Goal: Information Seeking & Learning: Learn about a topic

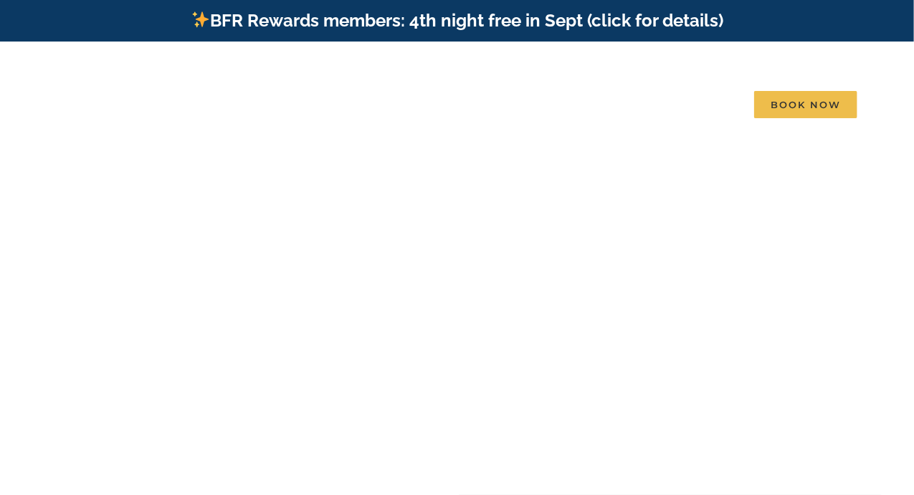
drag, startPoint x: 472, startPoint y: 381, endPoint x: 293, endPoint y: 388, distance: 179.3
click at [293, 388] on video at bounding box center [457, 270] width 914 height 457
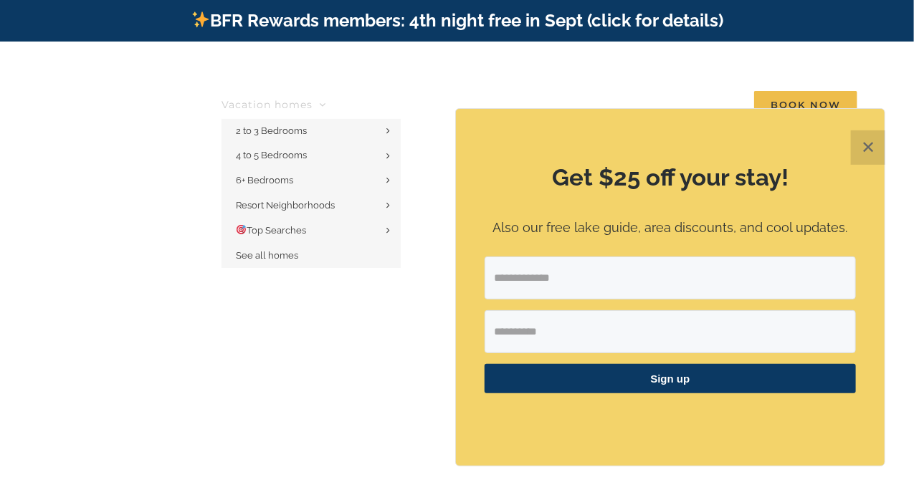
click at [306, 100] on span "Vacation homes" at bounding box center [266, 105] width 91 height 10
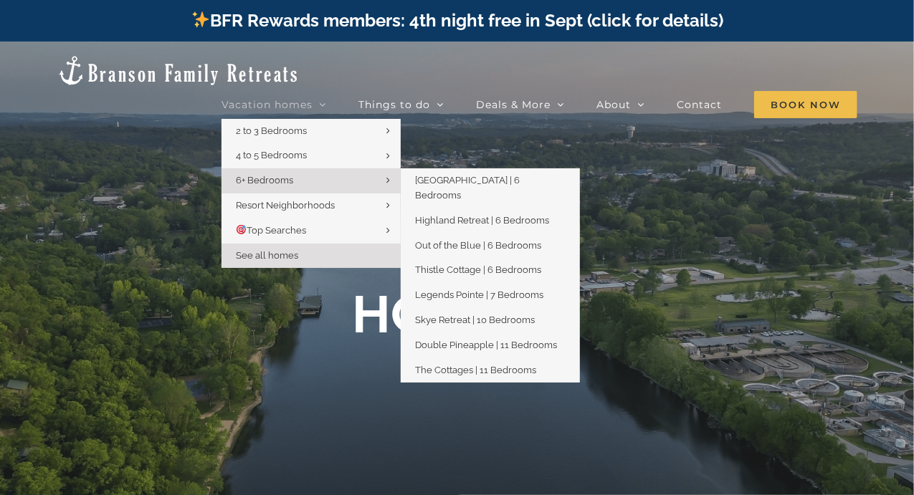
click at [276, 175] on span "6+ Bedrooms" at bounding box center [264, 180] width 57 height 11
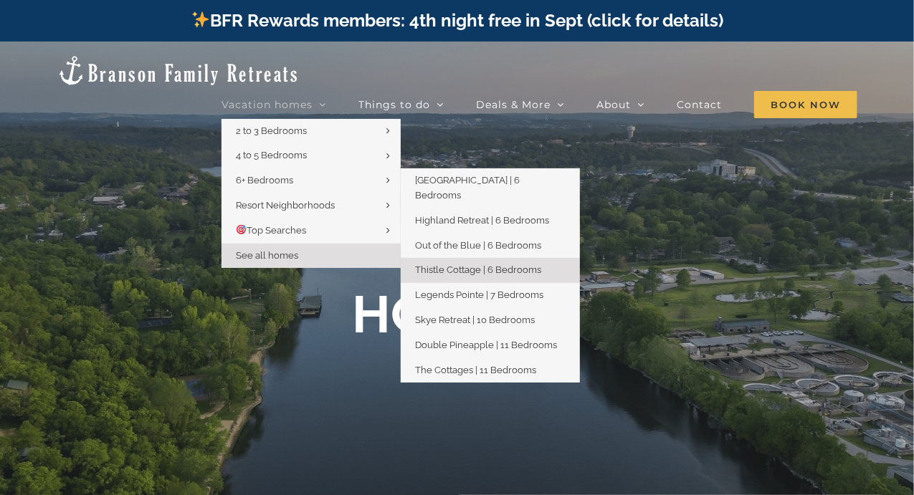
click at [470, 264] on span "Thistle Cottage | 6 Bedrooms" at bounding box center [478, 269] width 126 height 11
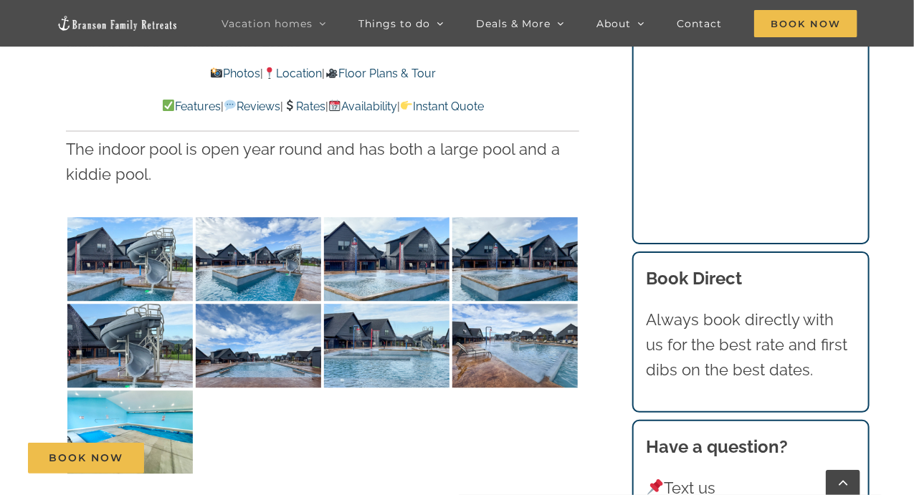
scroll to position [3440, 0]
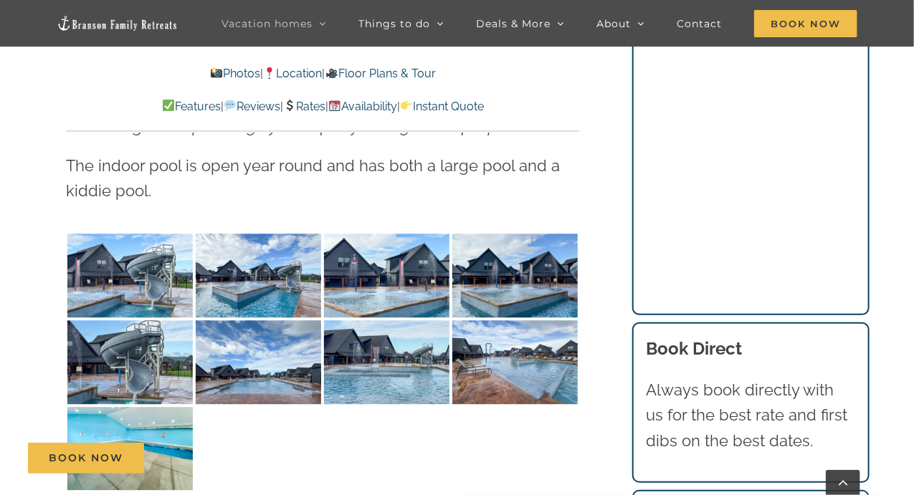
click at [216, 75] on link "Photos" at bounding box center [235, 74] width 50 height 14
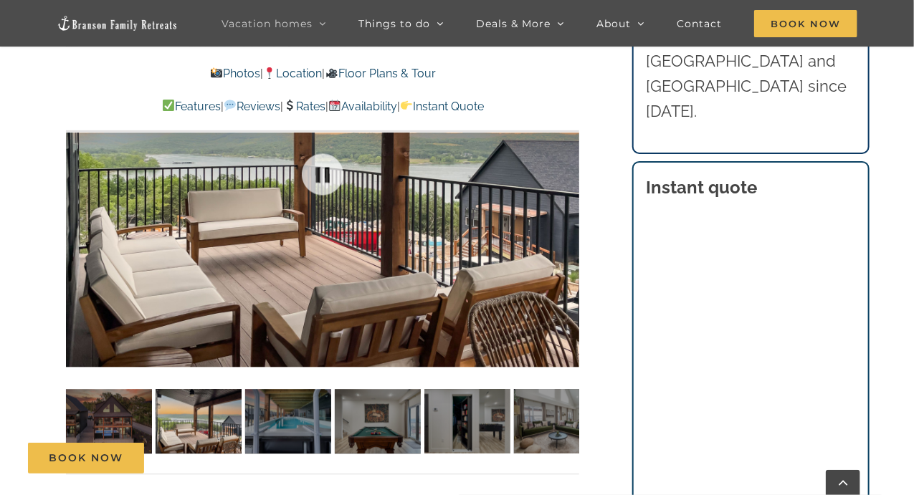
scroll to position [1053, 0]
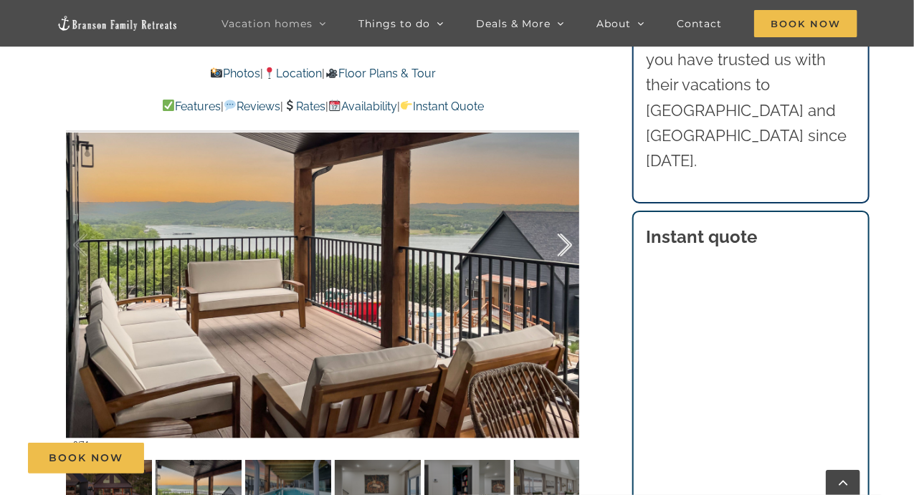
click at [568, 253] on div at bounding box center [549, 245] width 44 height 89
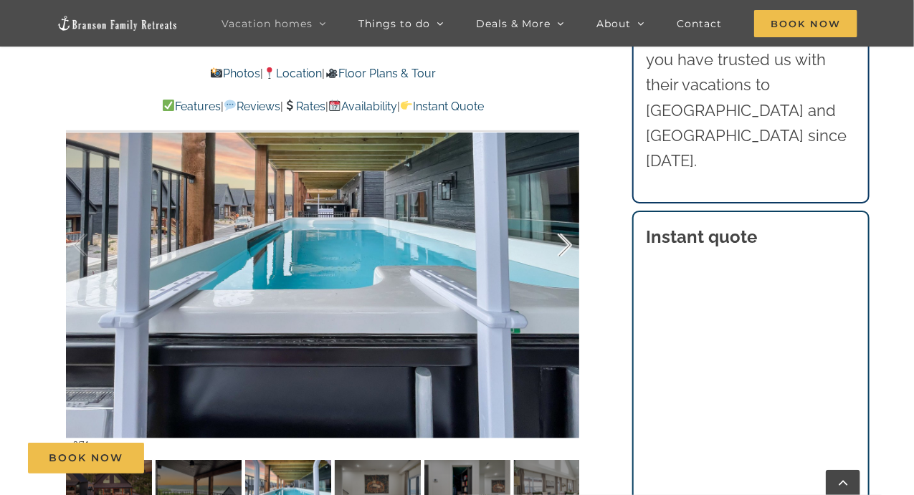
click at [568, 253] on div at bounding box center [549, 245] width 44 height 89
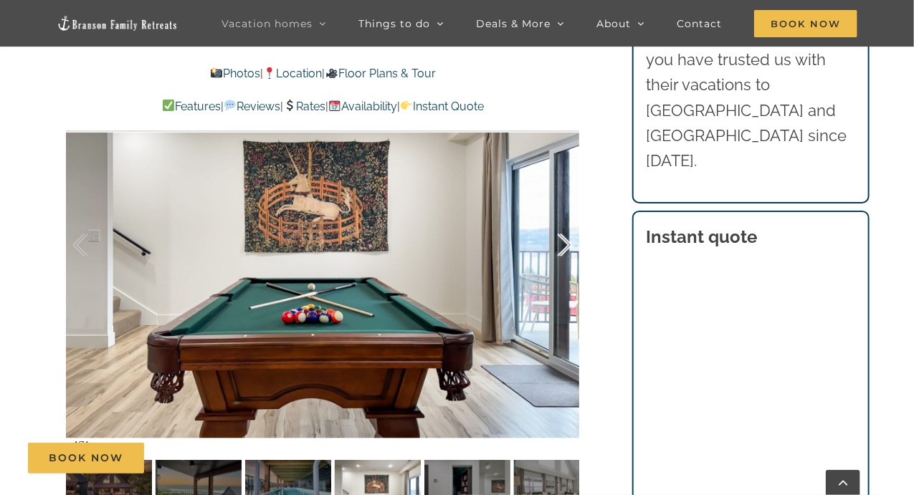
click at [568, 253] on div at bounding box center [549, 245] width 44 height 89
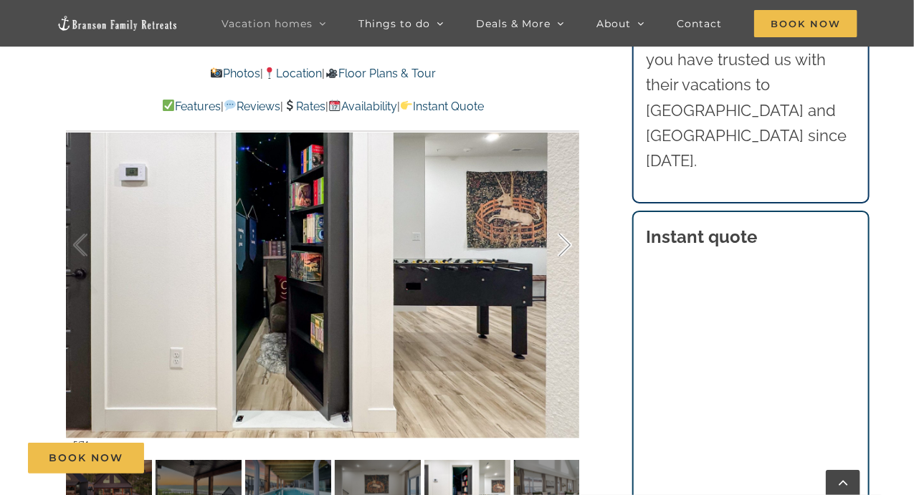
click at [568, 253] on div at bounding box center [549, 245] width 44 height 89
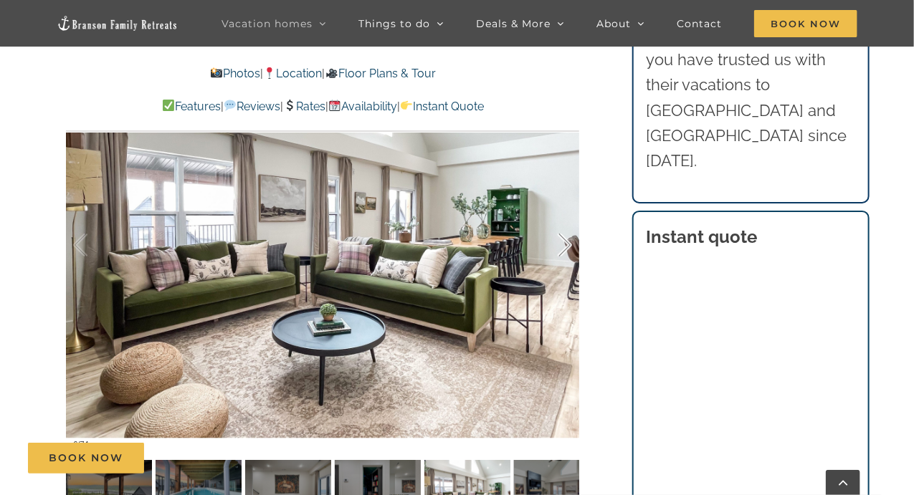
click at [568, 253] on div at bounding box center [549, 245] width 44 height 89
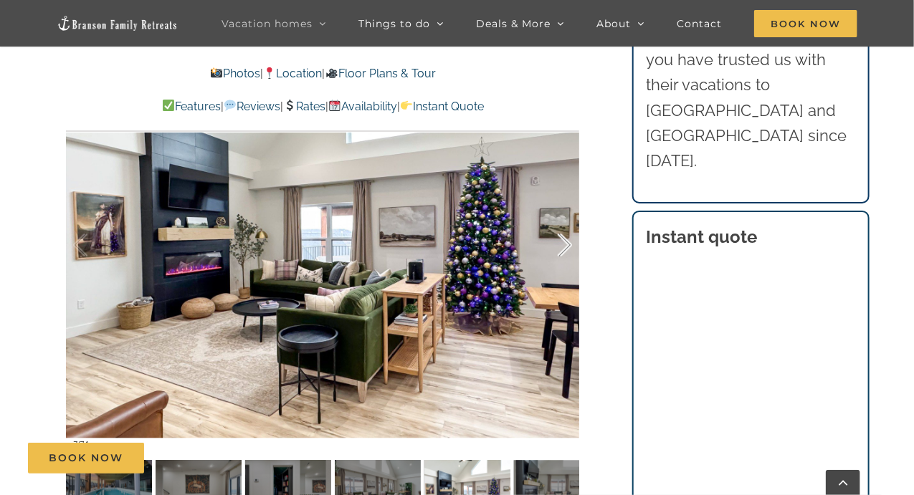
click at [568, 253] on div at bounding box center [549, 245] width 44 height 89
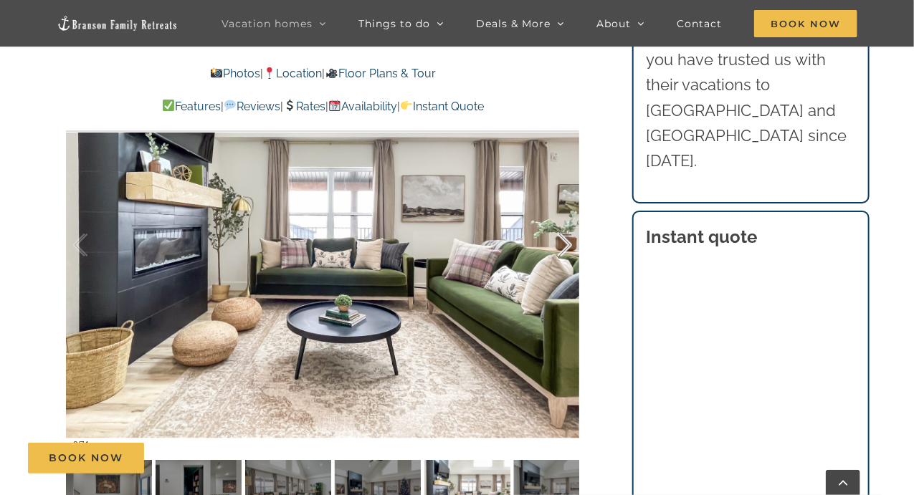
click at [568, 253] on div at bounding box center [549, 245] width 44 height 89
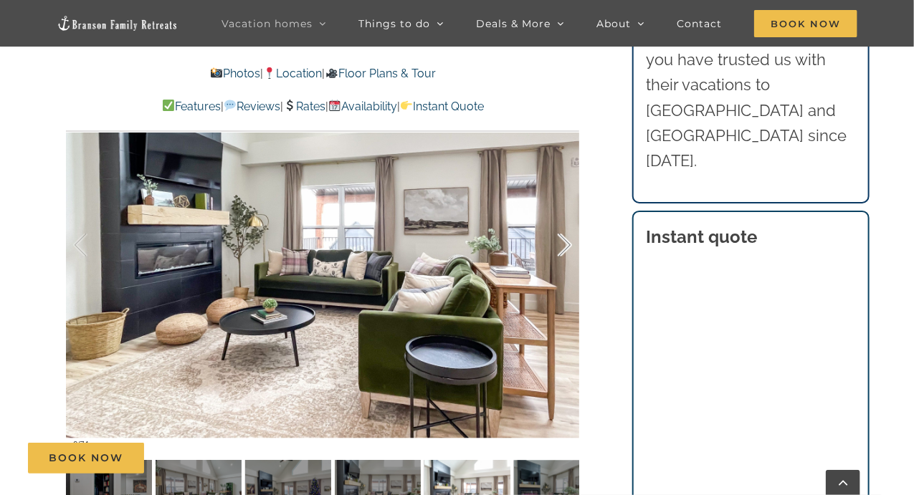
click at [568, 253] on div at bounding box center [549, 245] width 44 height 89
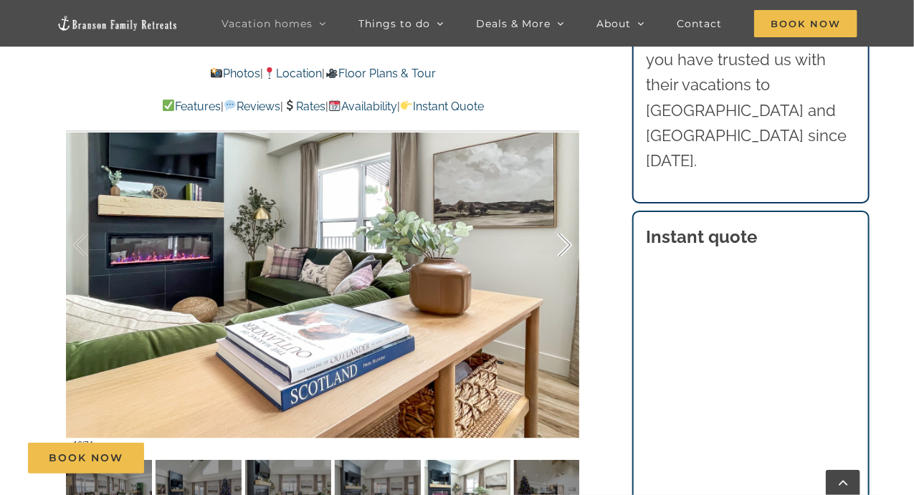
click at [568, 253] on div at bounding box center [549, 245] width 44 height 89
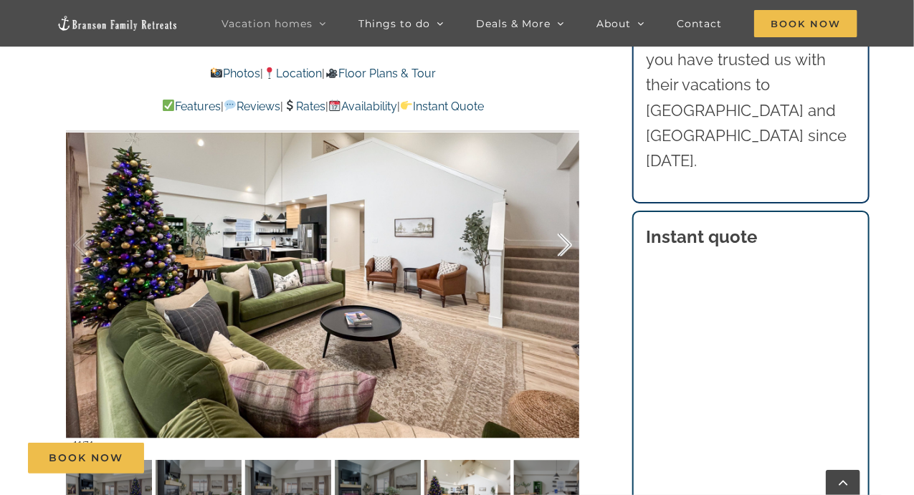
click at [568, 253] on div at bounding box center [549, 245] width 44 height 89
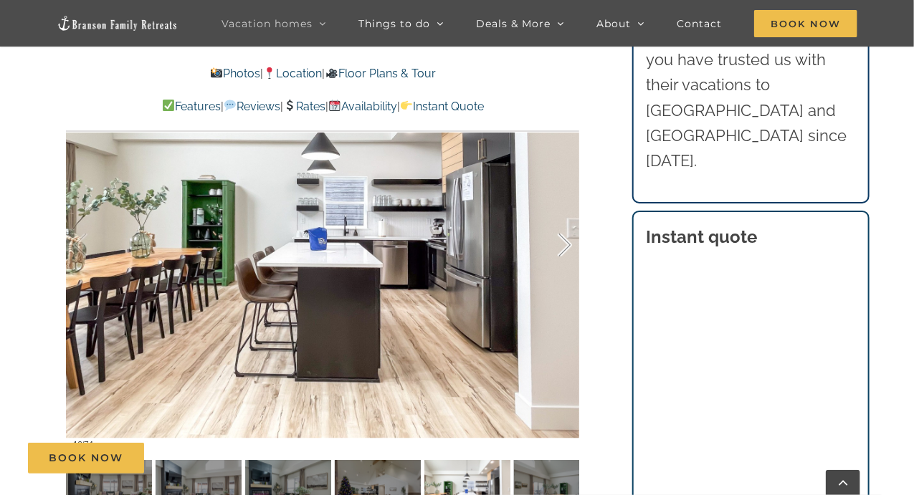
click at [568, 253] on div at bounding box center [549, 245] width 44 height 89
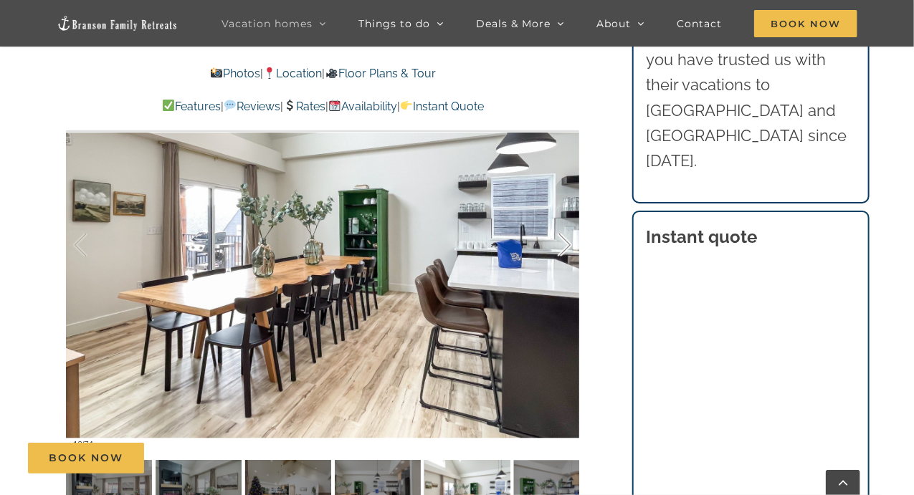
click at [568, 253] on div at bounding box center [549, 245] width 44 height 89
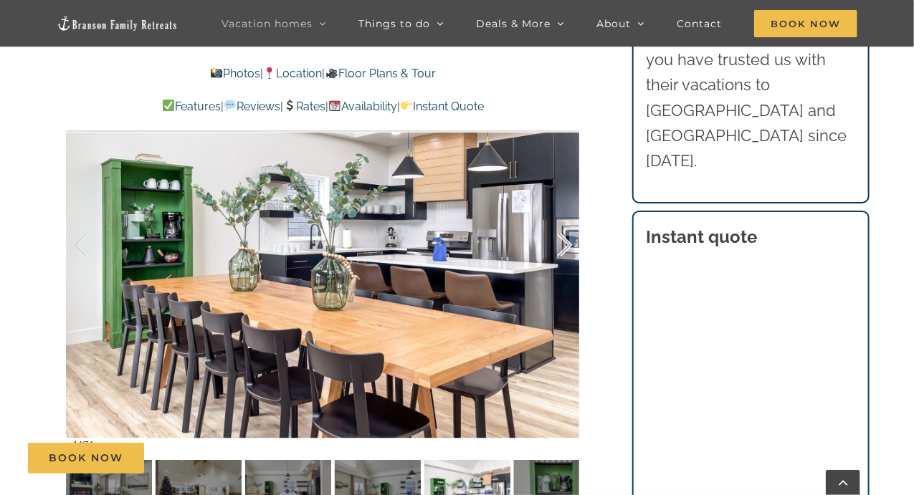
click at [568, 253] on div at bounding box center [549, 245] width 44 height 89
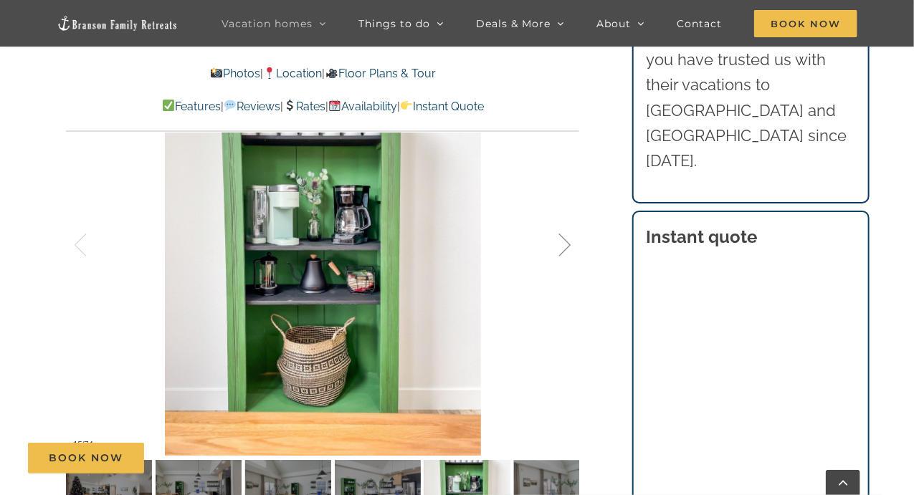
click at [568, 253] on div at bounding box center [549, 245] width 44 height 89
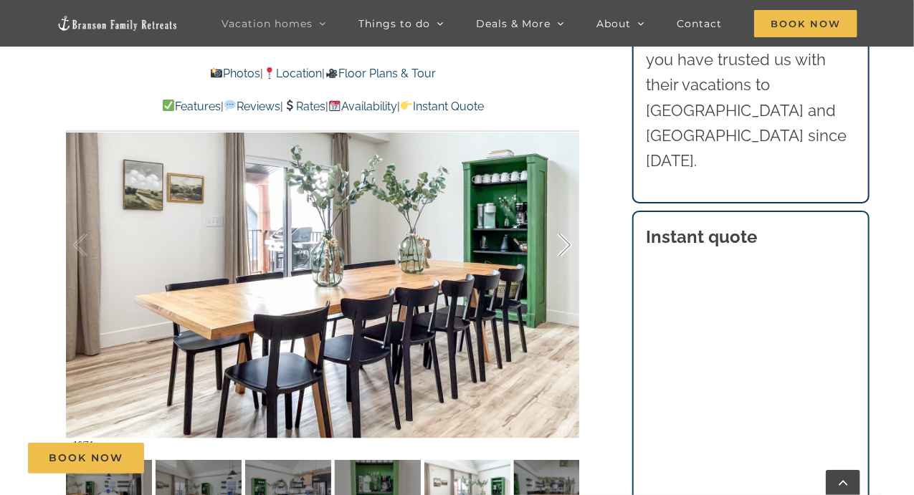
click at [568, 253] on div at bounding box center [549, 245] width 44 height 89
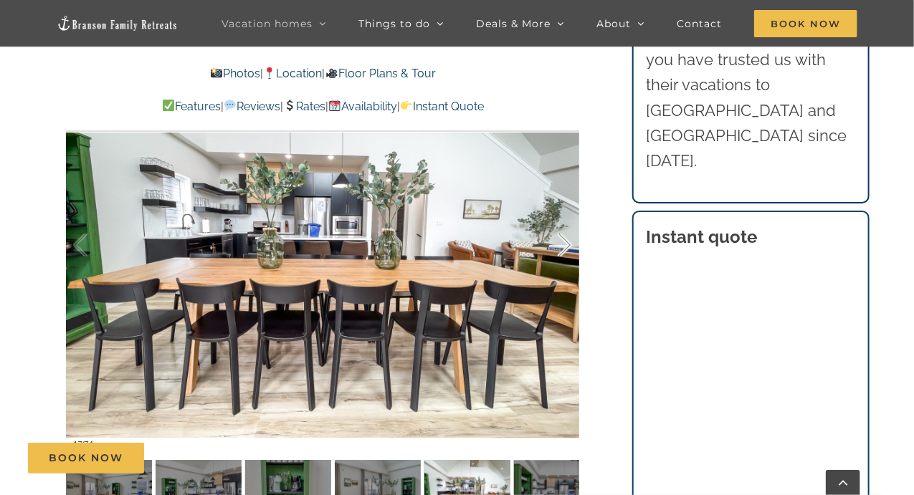
click at [568, 253] on div at bounding box center [549, 245] width 44 height 89
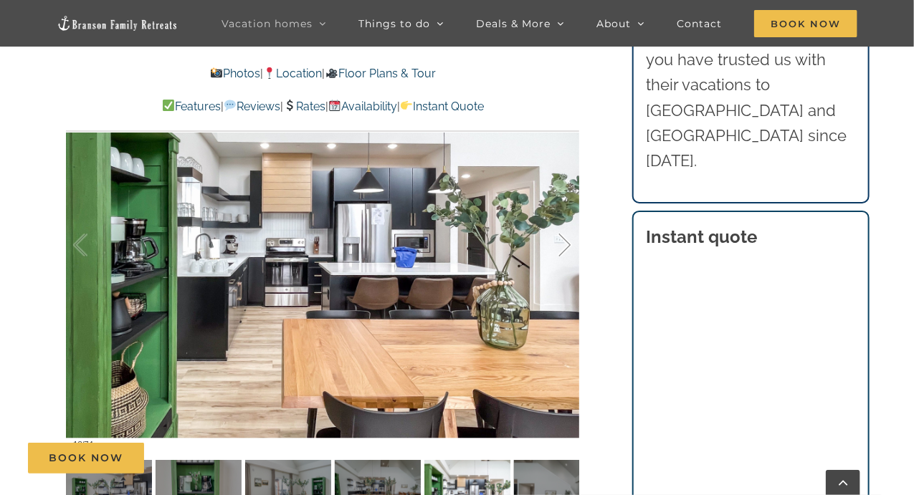
click at [568, 253] on div at bounding box center [549, 245] width 44 height 89
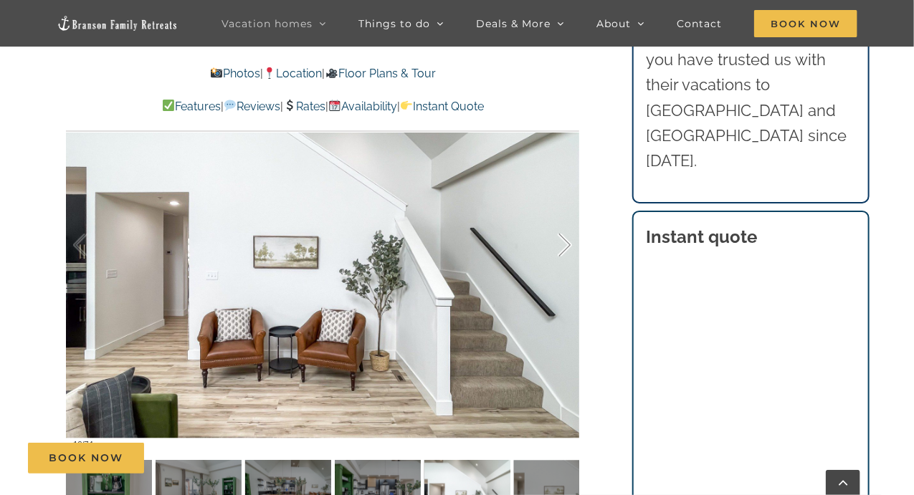
click at [568, 253] on div at bounding box center [549, 245] width 44 height 89
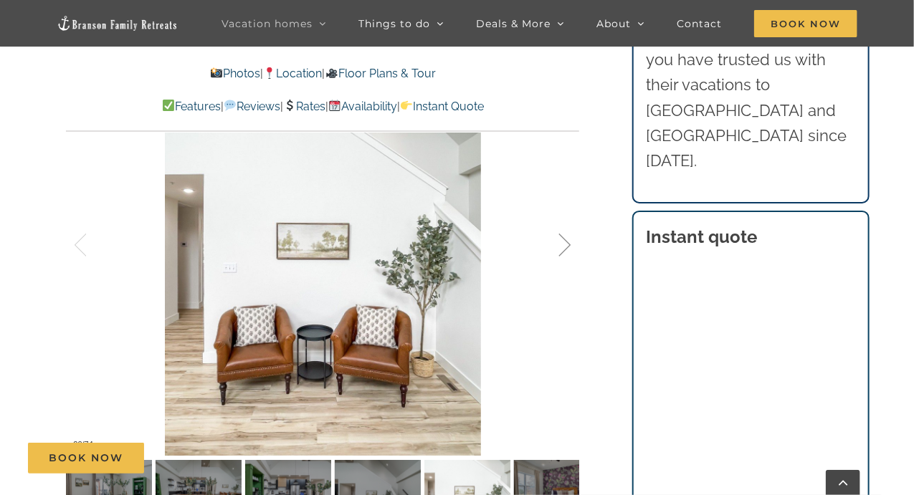
click at [568, 253] on div at bounding box center [549, 245] width 44 height 89
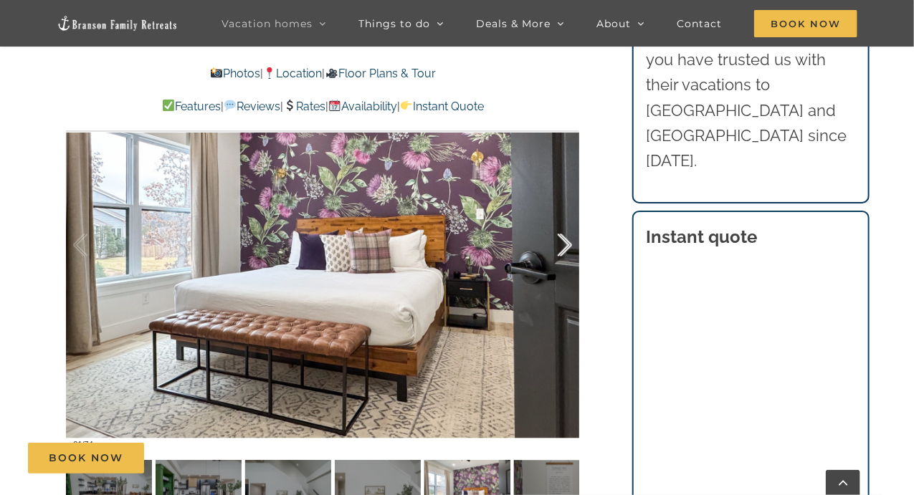
click at [568, 253] on div at bounding box center [549, 245] width 44 height 89
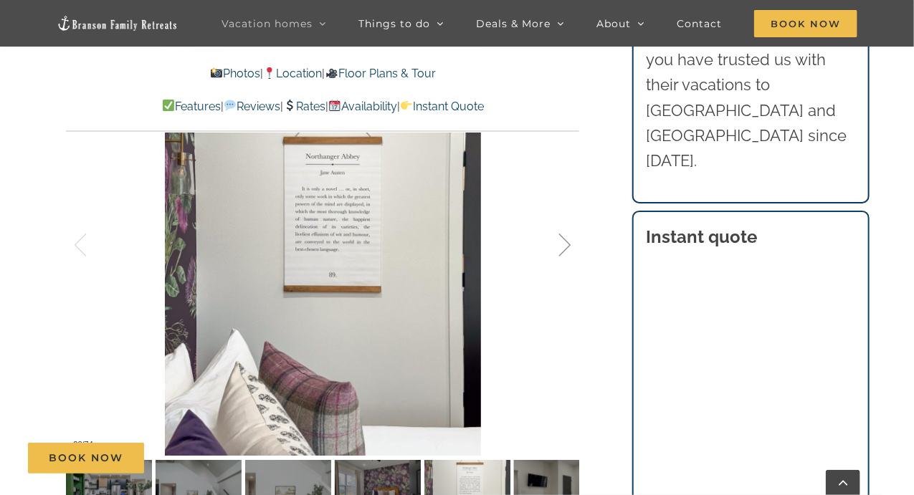
click at [568, 253] on div at bounding box center [549, 245] width 44 height 89
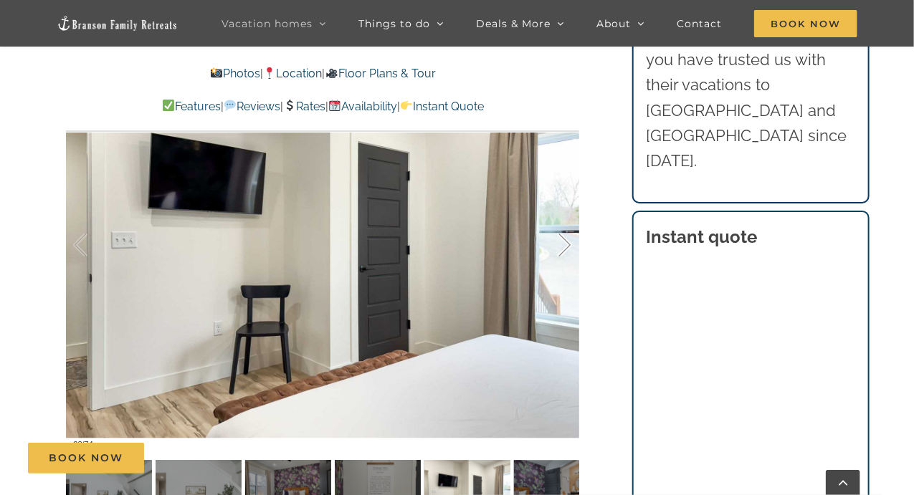
click at [568, 253] on div at bounding box center [549, 245] width 44 height 89
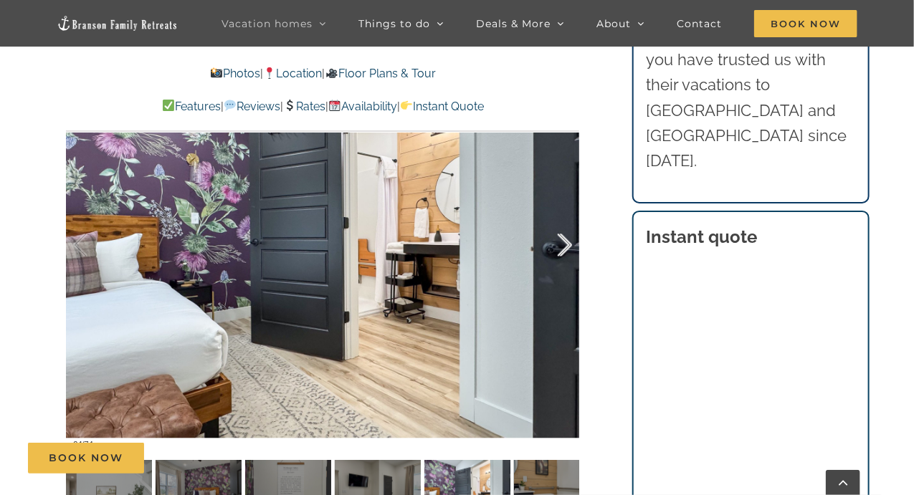
click at [568, 253] on div at bounding box center [549, 245] width 44 height 89
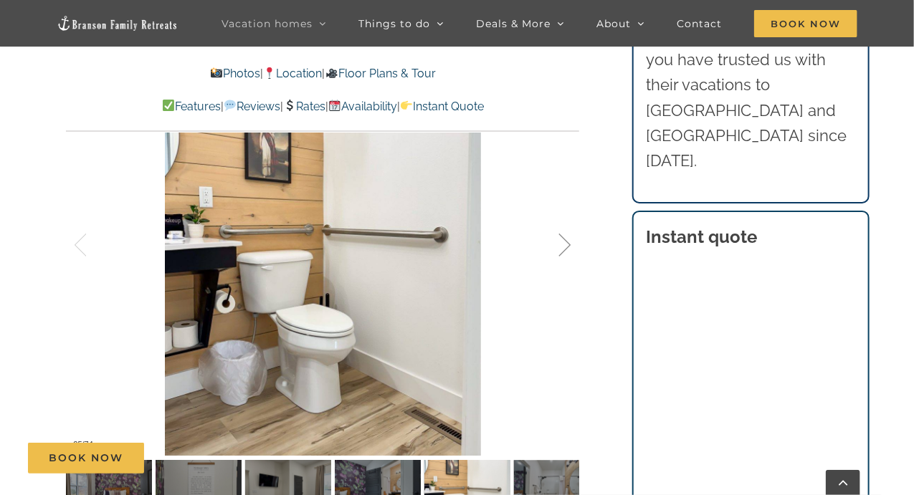
click at [568, 253] on div at bounding box center [549, 245] width 44 height 89
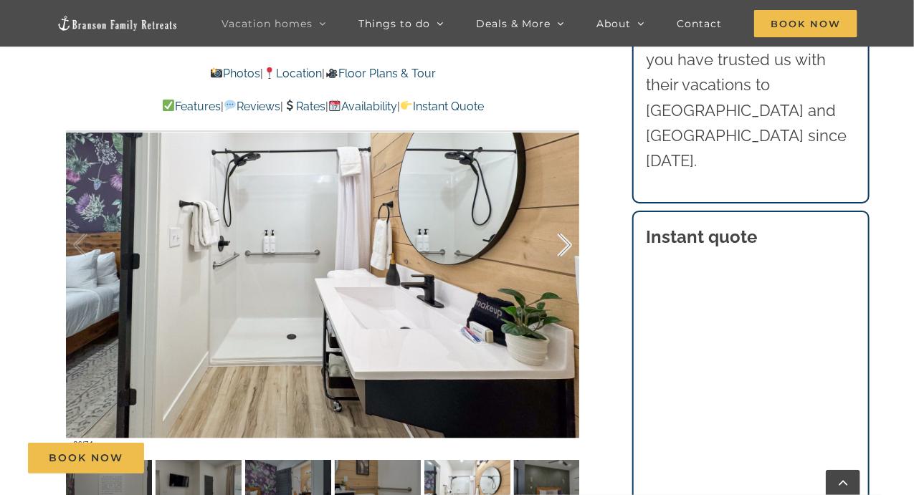
click at [568, 253] on div at bounding box center [549, 245] width 44 height 89
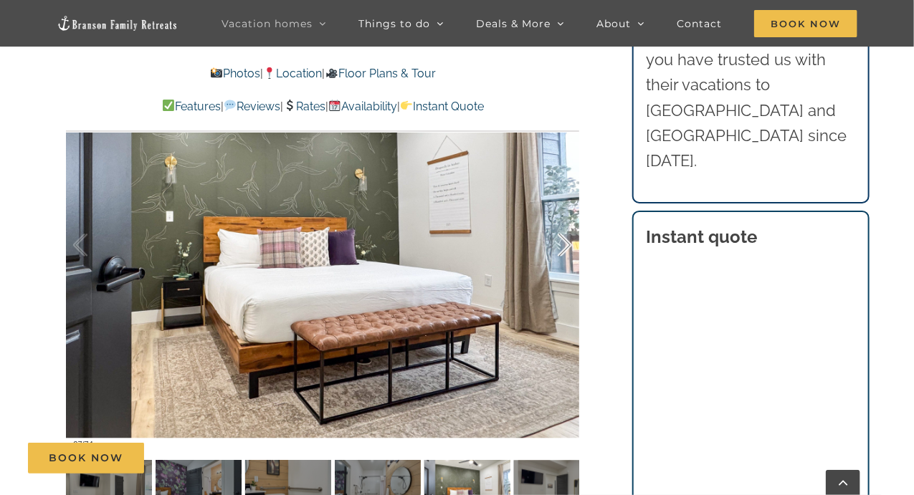
click at [568, 253] on div at bounding box center [549, 245] width 44 height 89
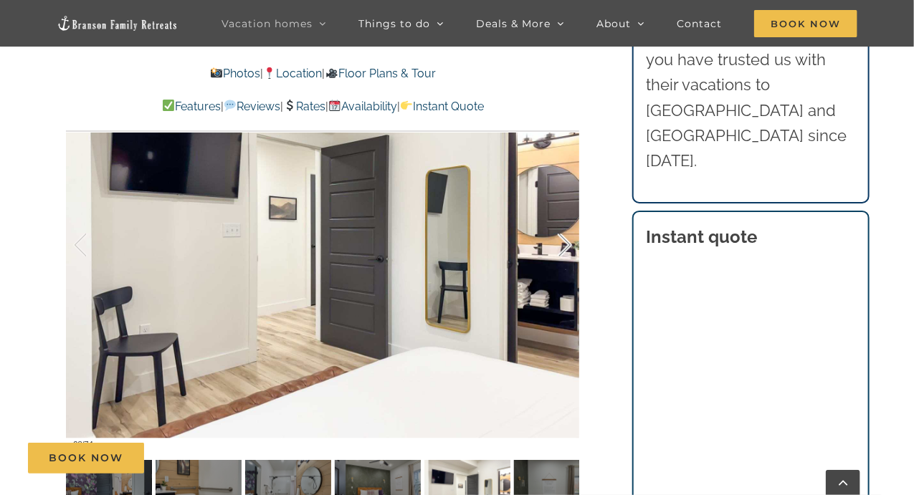
click at [568, 253] on div at bounding box center [549, 245] width 44 height 89
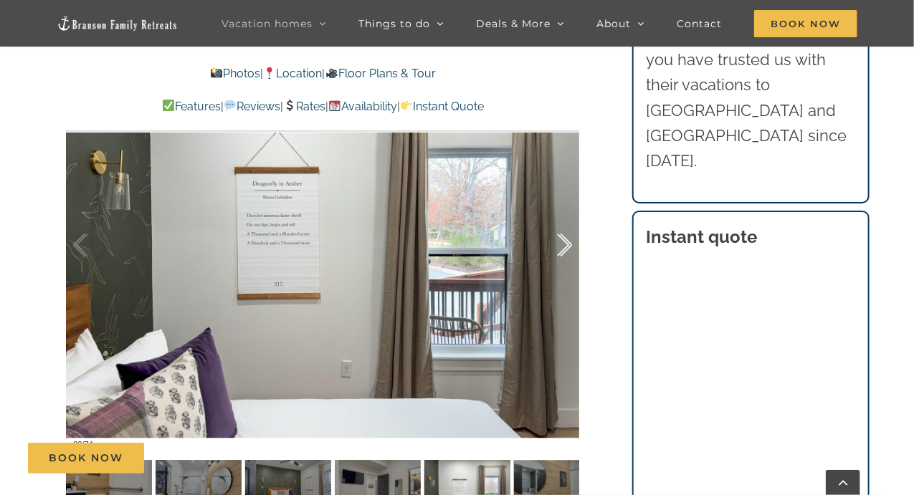
click at [568, 253] on div at bounding box center [549, 245] width 44 height 89
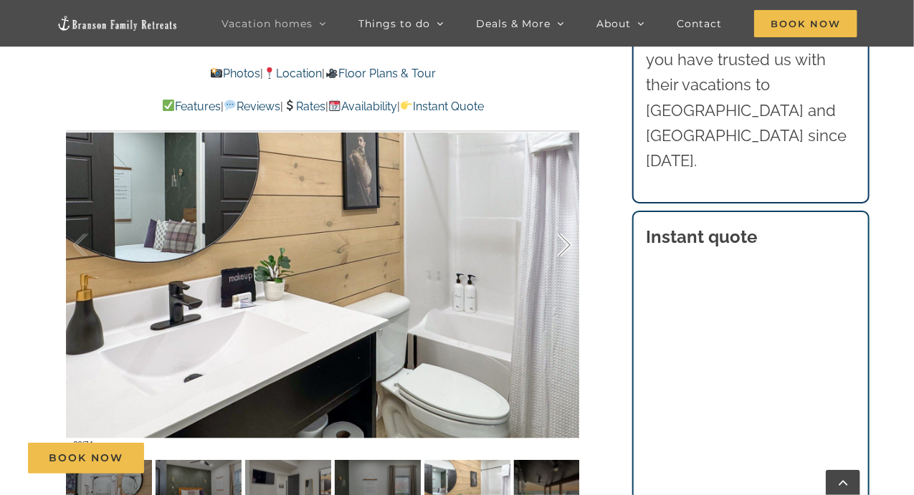
click at [568, 253] on div at bounding box center [549, 245] width 44 height 89
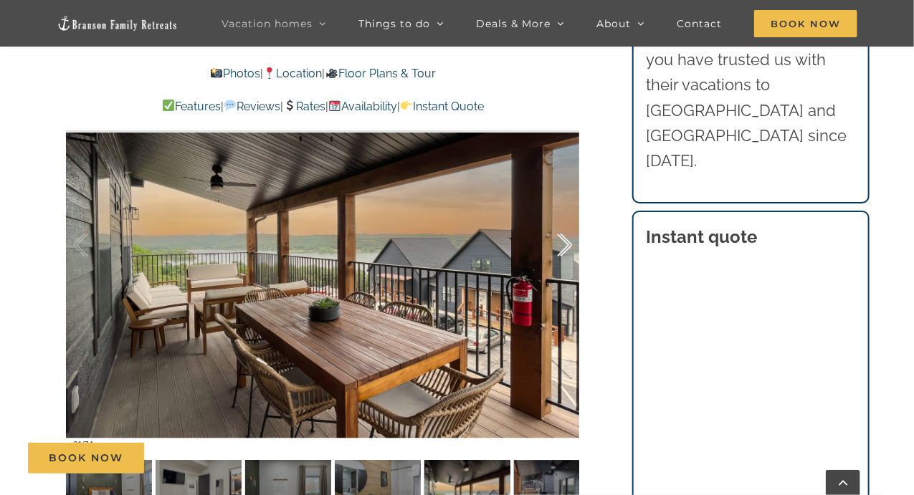
click at [568, 253] on div at bounding box center [549, 245] width 44 height 89
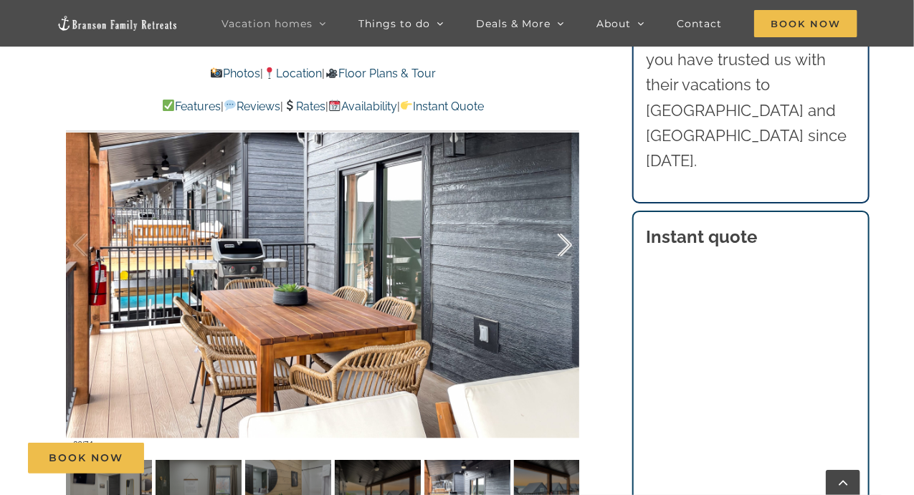
click at [568, 253] on div at bounding box center [549, 245] width 44 height 89
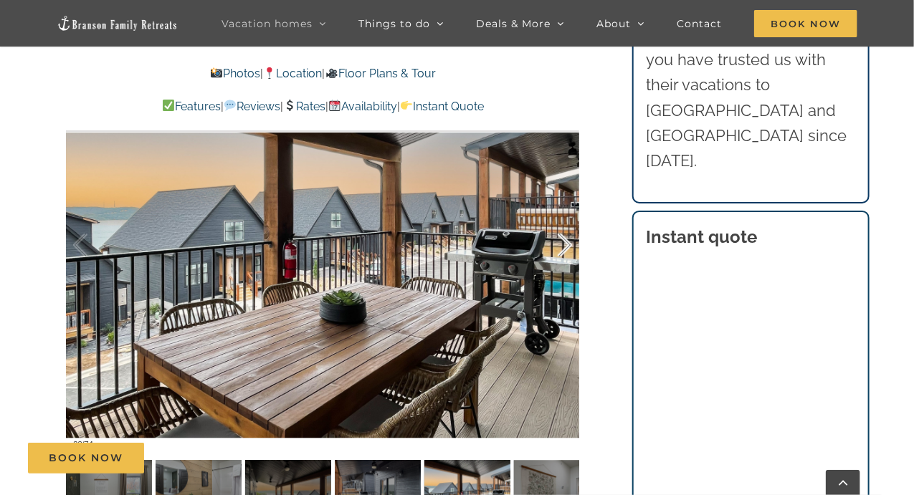
click at [568, 253] on div at bounding box center [549, 245] width 44 height 89
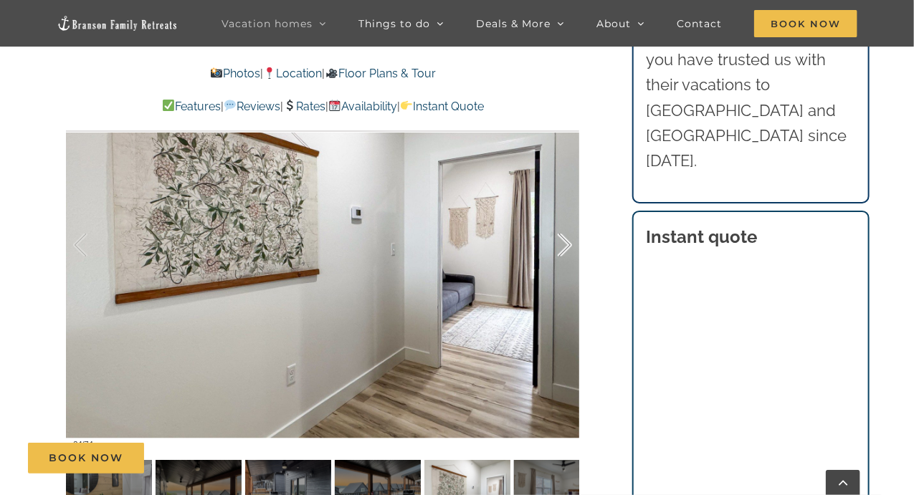
click at [568, 253] on div at bounding box center [549, 245] width 44 height 89
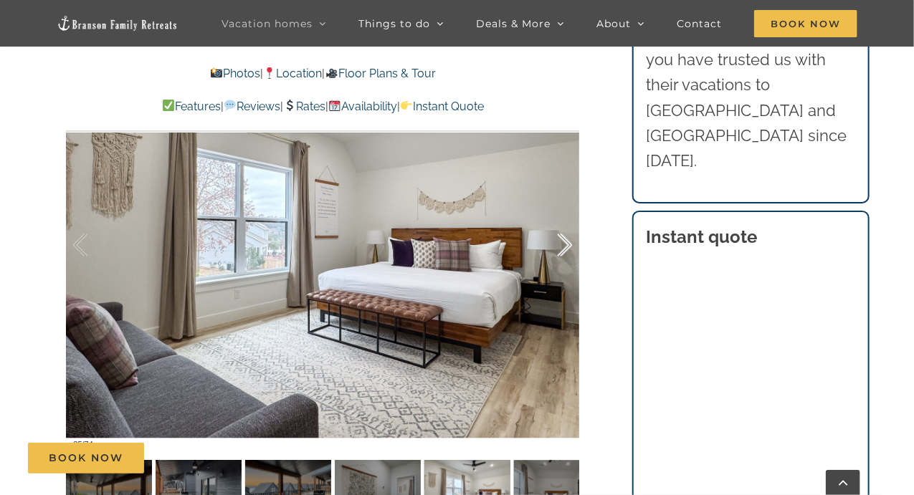
click at [568, 253] on div at bounding box center [549, 245] width 44 height 89
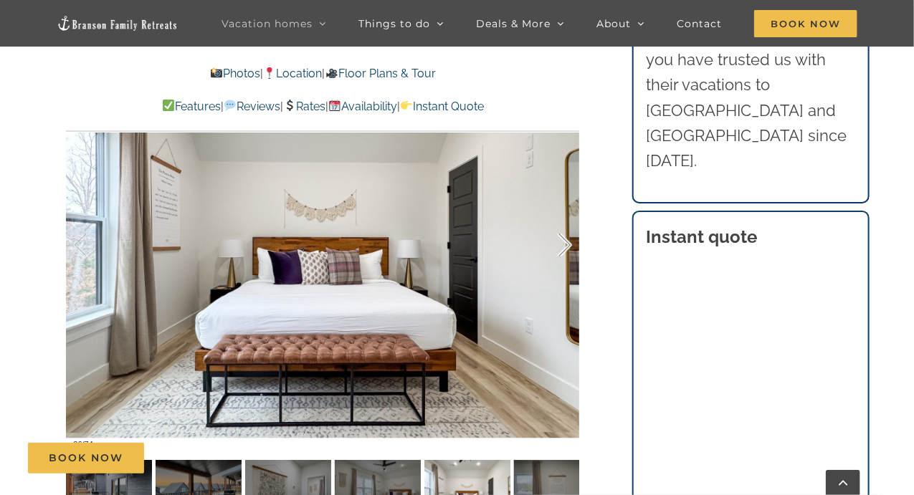
click at [571, 254] on div at bounding box center [549, 245] width 44 height 89
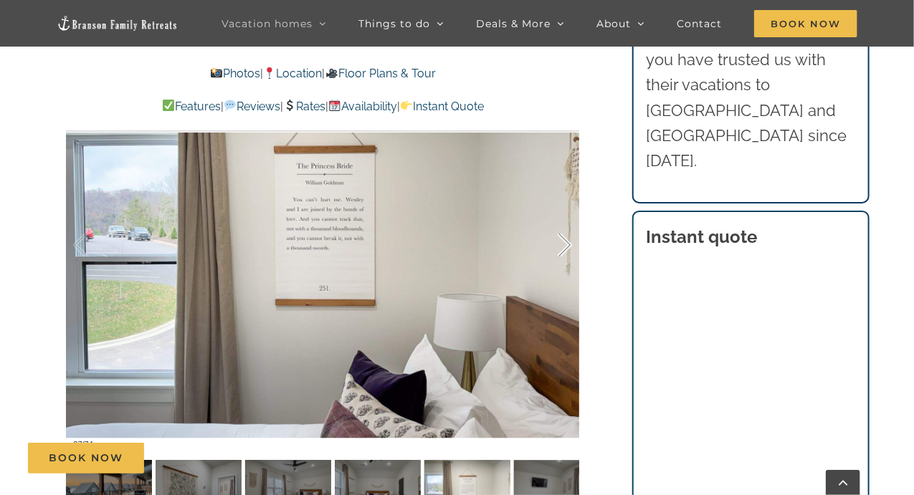
click at [571, 254] on div at bounding box center [549, 245] width 44 height 89
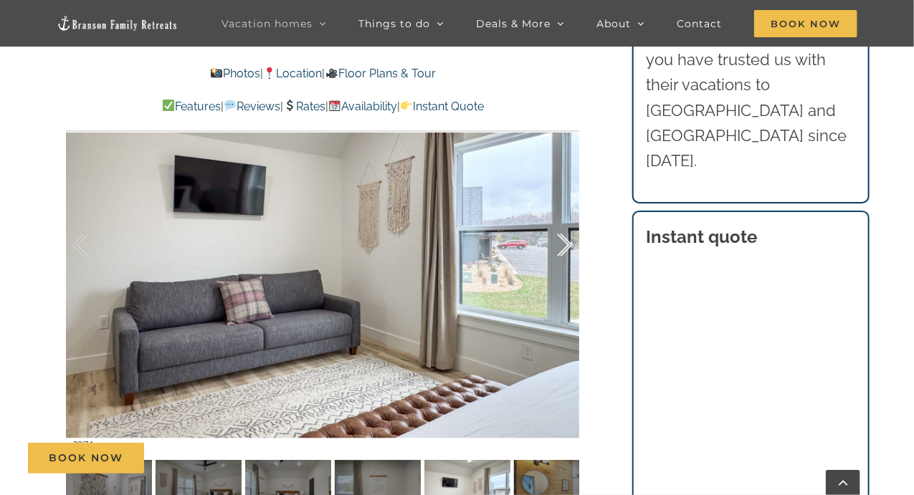
click at [571, 254] on div at bounding box center [549, 245] width 44 height 89
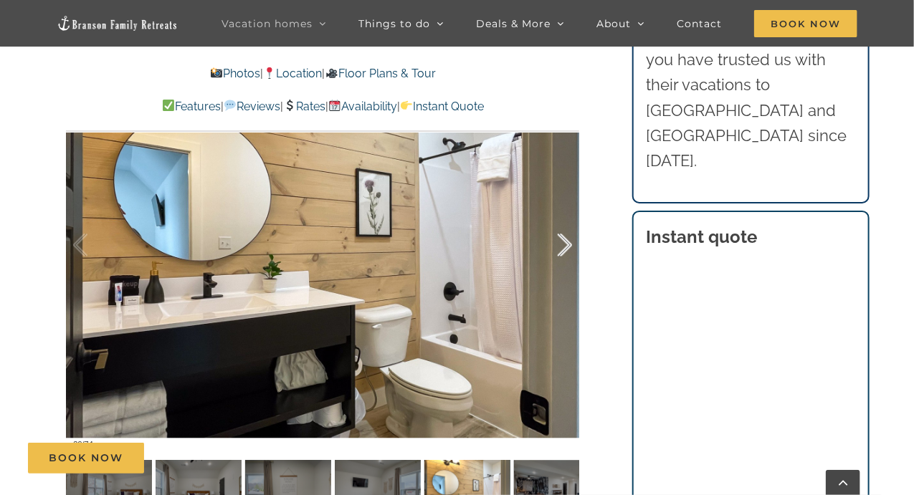
click at [571, 254] on div at bounding box center [549, 245] width 44 height 89
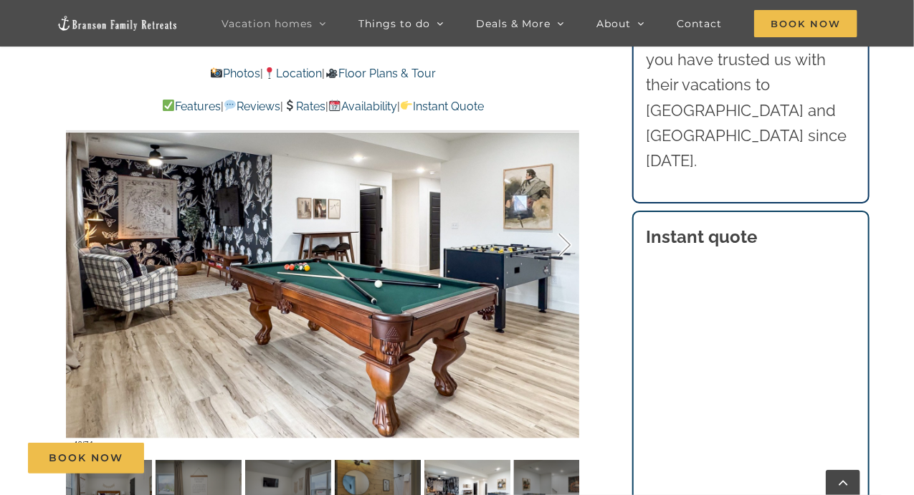
click at [571, 254] on div at bounding box center [549, 245] width 44 height 89
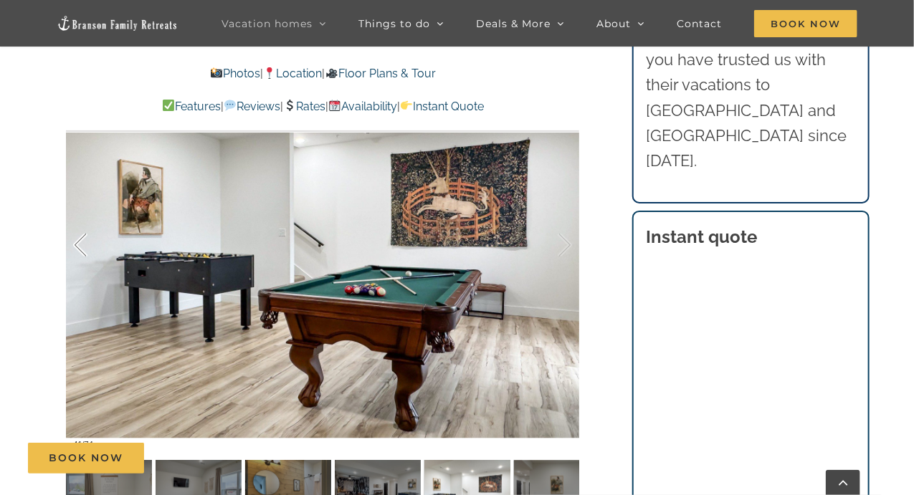
click at [75, 251] on div at bounding box center [95, 245] width 44 height 89
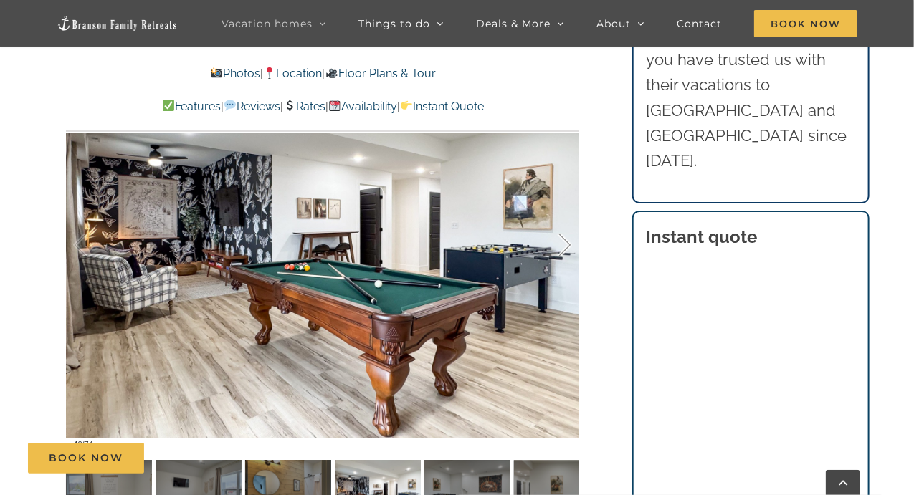
click at [569, 247] on div at bounding box center [549, 245] width 44 height 89
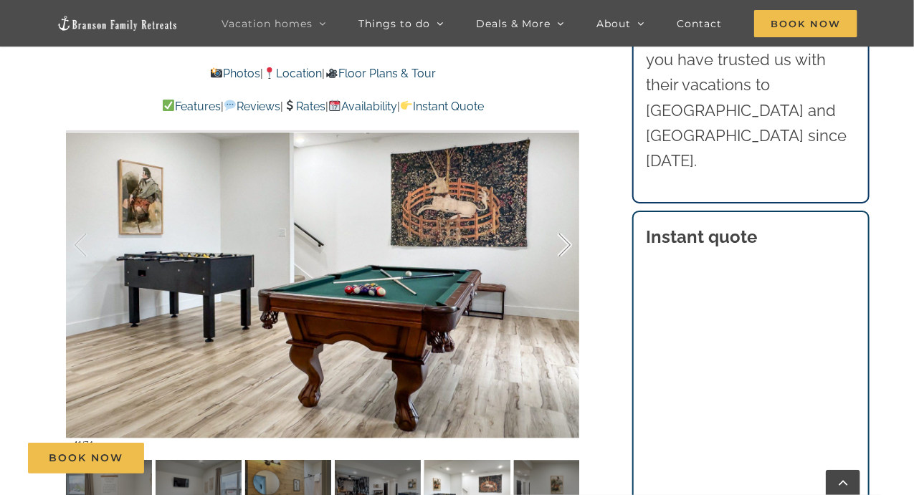
click at [569, 247] on div at bounding box center [549, 245] width 44 height 89
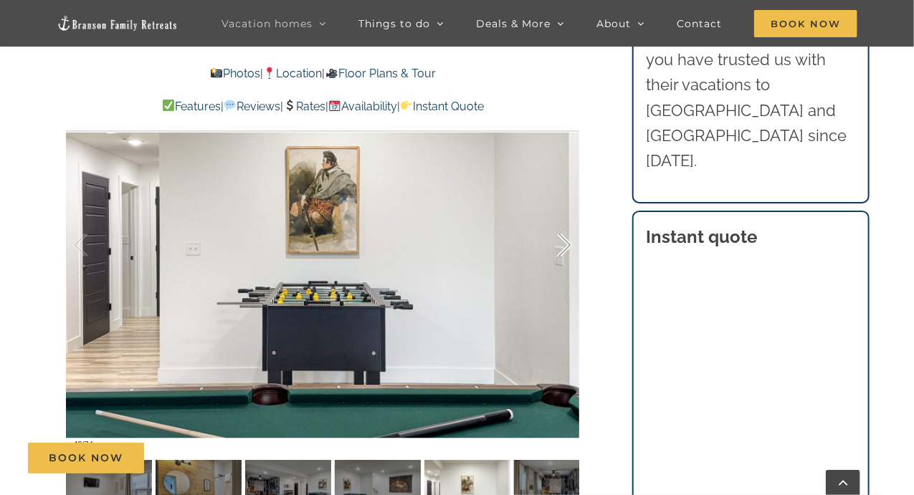
click at [569, 247] on div at bounding box center [549, 245] width 44 height 89
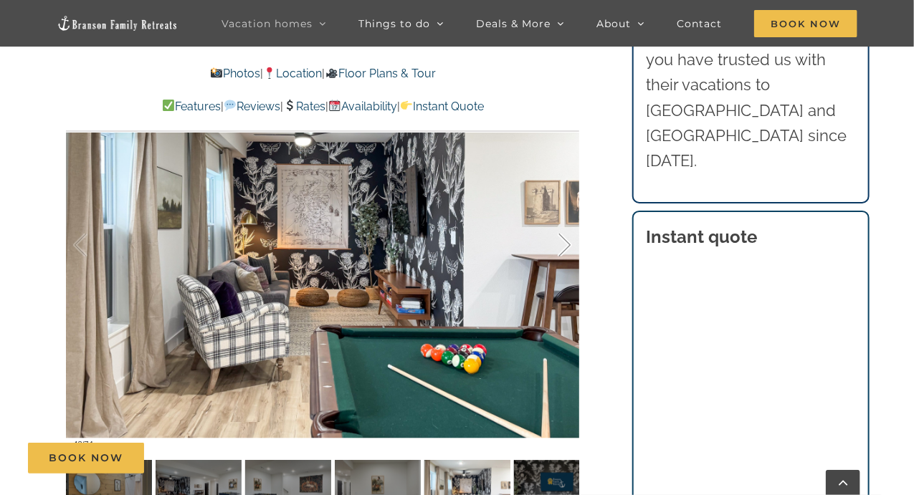
click at [569, 247] on div at bounding box center [549, 245] width 44 height 89
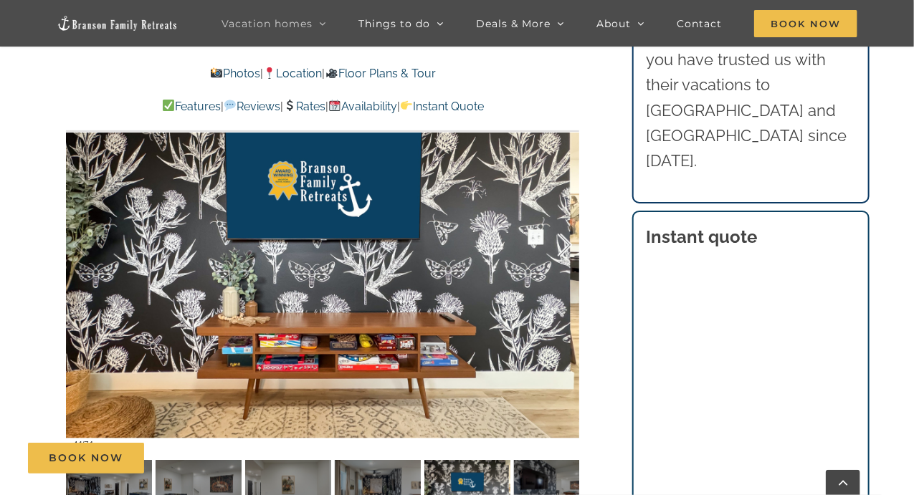
click at [569, 247] on div at bounding box center [549, 245] width 44 height 89
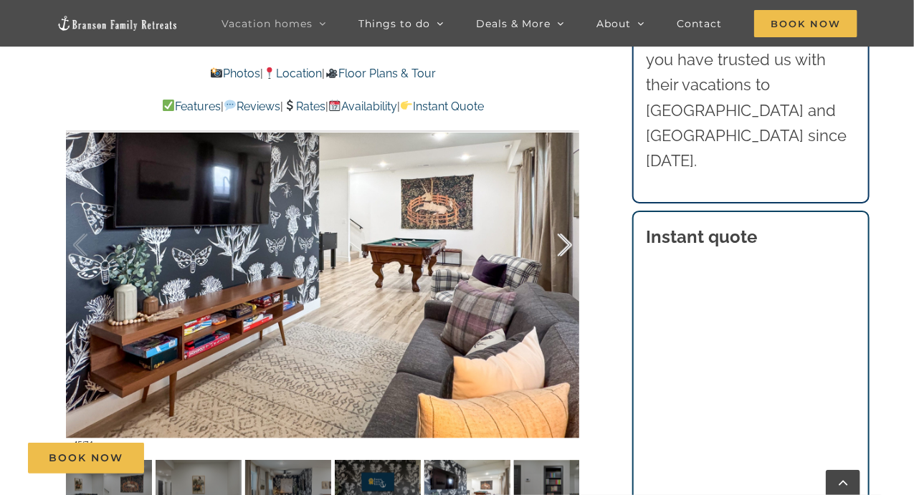
click at [569, 247] on div at bounding box center [549, 245] width 44 height 89
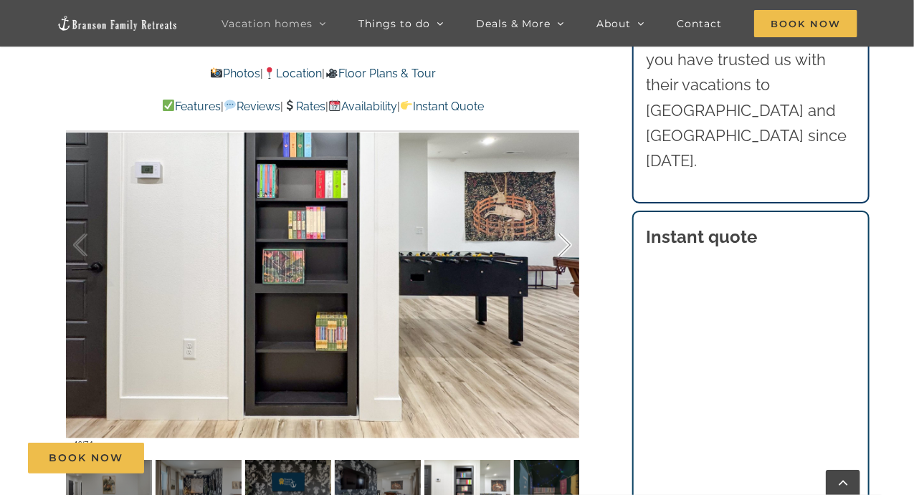
click at [569, 247] on div at bounding box center [549, 245] width 44 height 89
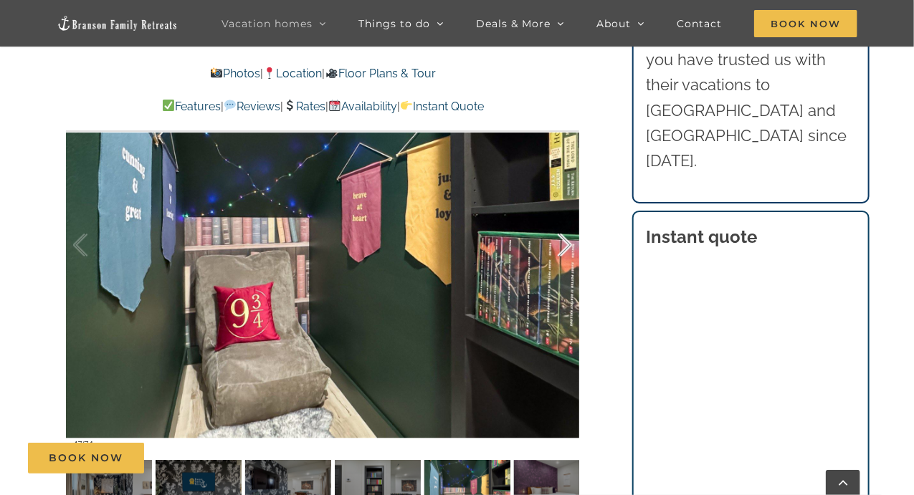
click at [569, 247] on div at bounding box center [549, 245] width 44 height 89
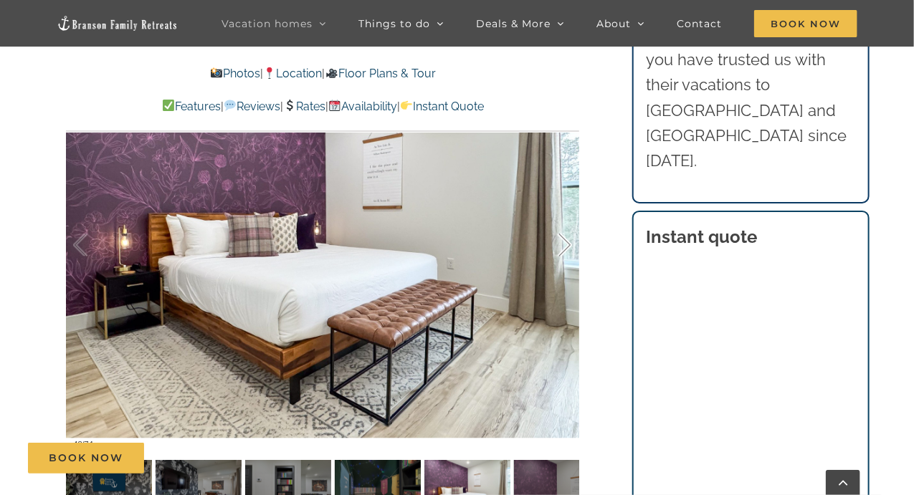
click at [569, 247] on div at bounding box center [549, 245] width 44 height 89
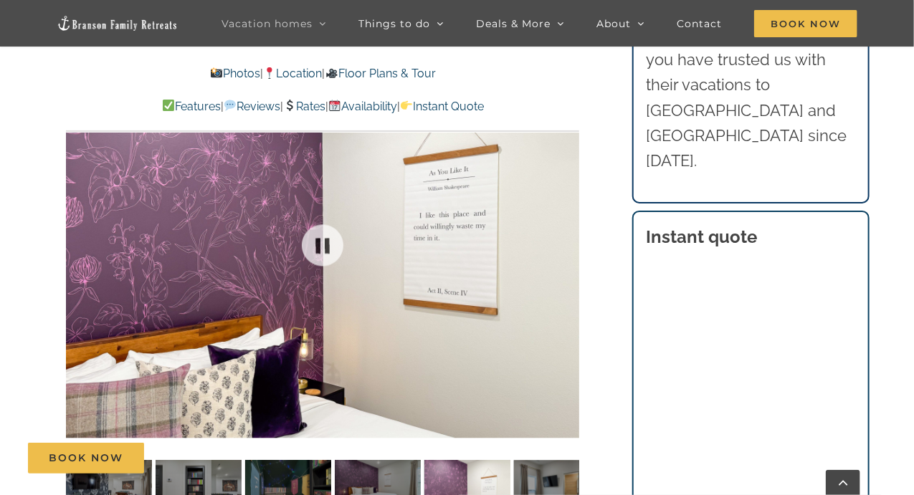
click at [569, 247] on div at bounding box center [322, 245] width 513 height 421
click at [568, 242] on div at bounding box center [549, 245] width 44 height 89
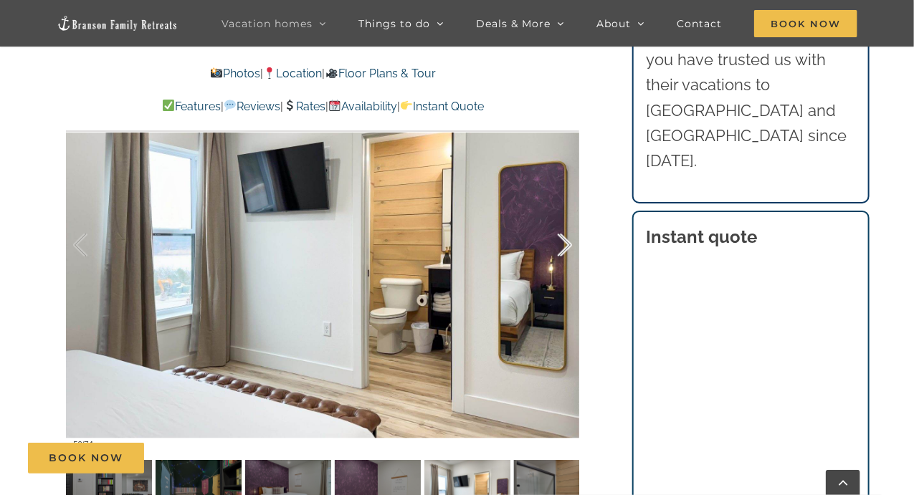
click at [568, 242] on div at bounding box center [549, 245] width 44 height 89
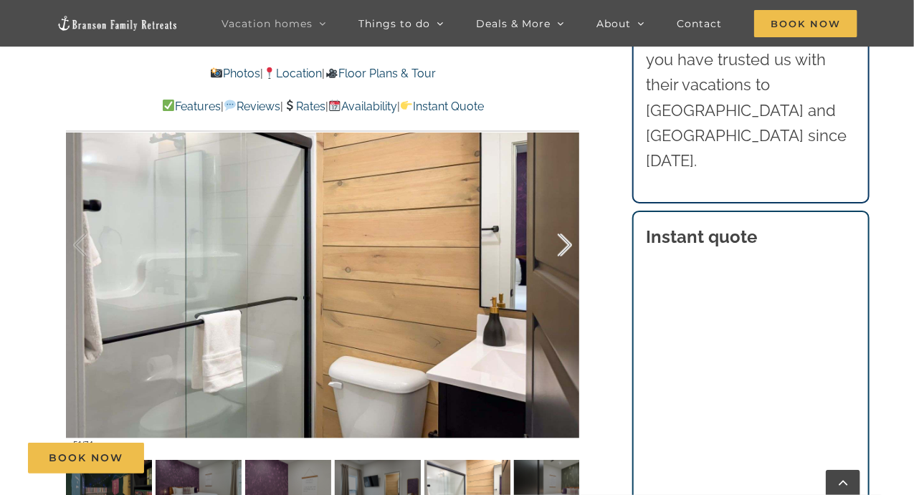
click at [568, 242] on div at bounding box center [549, 245] width 44 height 89
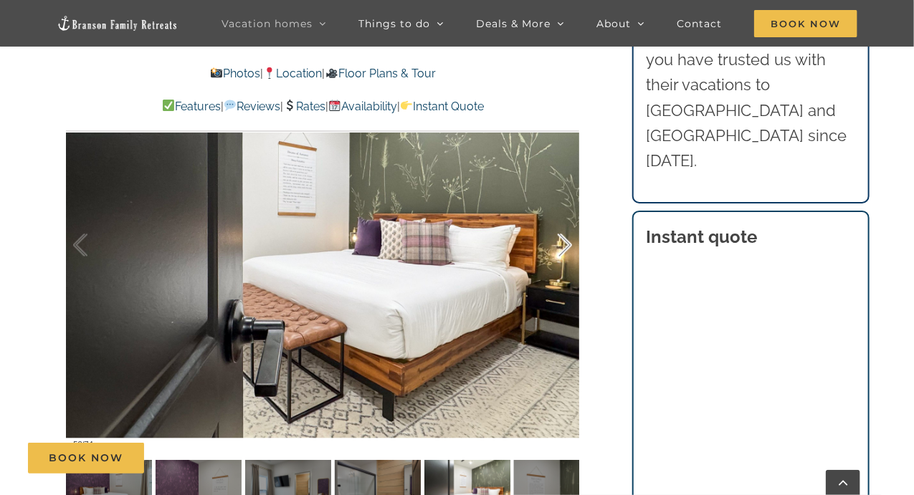
click at [568, 242] on div at bounding box center [549, 245] width 44 height 89
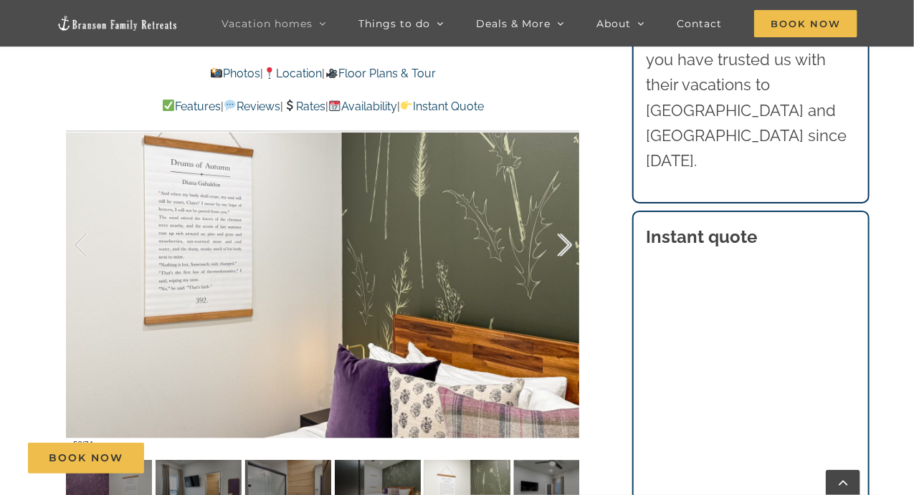
click at [568, 242] on div at bounding box center [549, 245] width 44 height 89
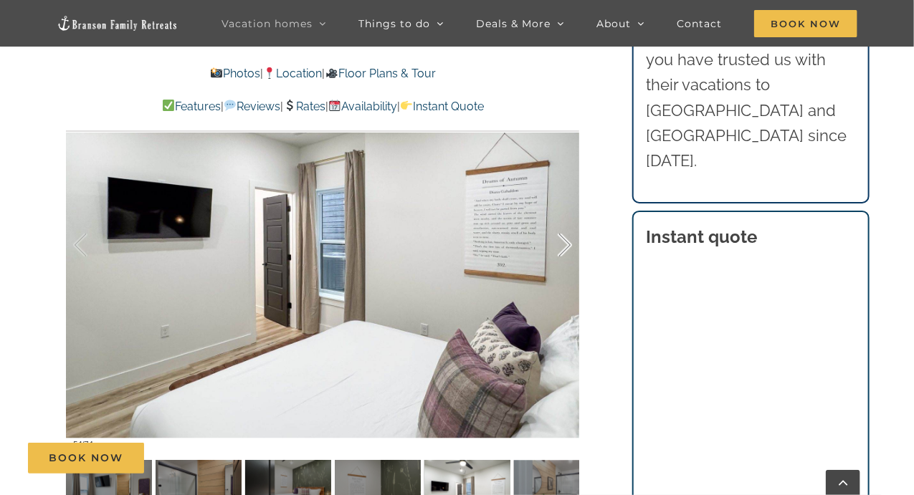
click at [568, 242] on div at bounding box center [549, 245] width 44 height 89
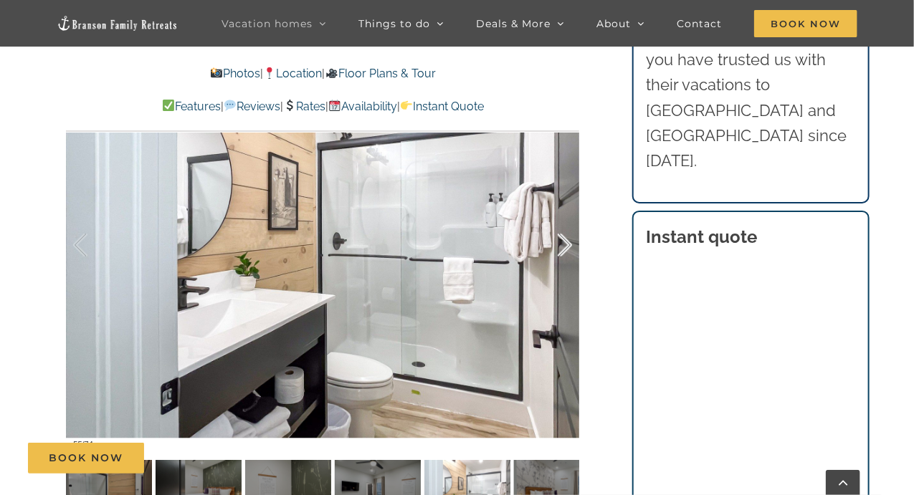
click at [568, 242] on div at bounding box center [549, 245] width 44 height 89
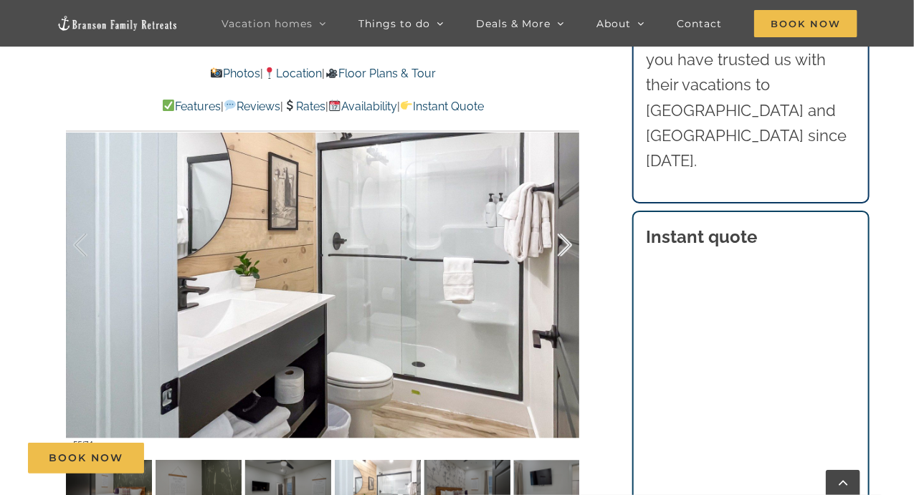
click at [568, 242] on div at bounding box center [549, 245] width 44 height 89
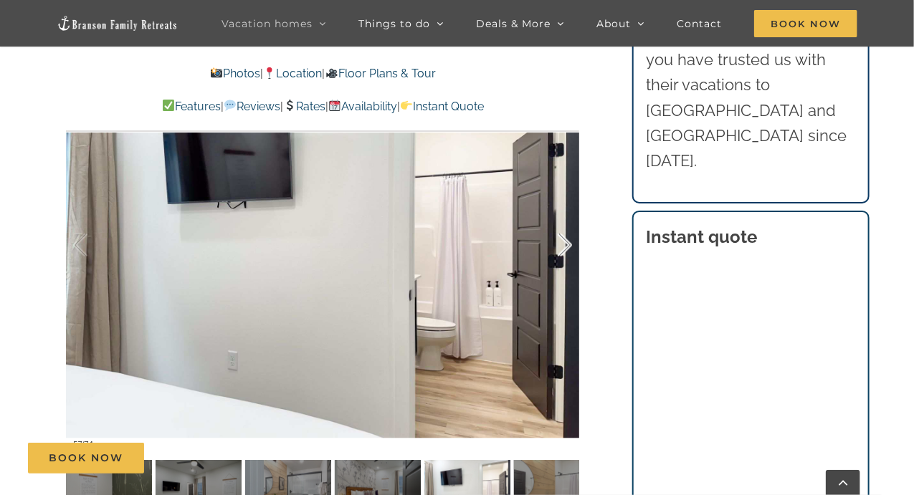
click at [568, 242] on div at bounding box center [549, 245] width 44 height 89
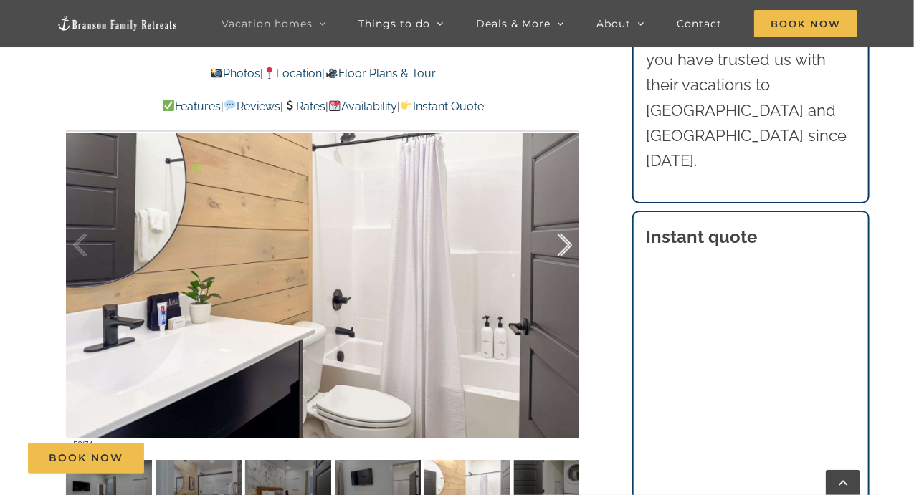
click at [568, 242] on div at bounding box center [549, 245] width 44 height 89
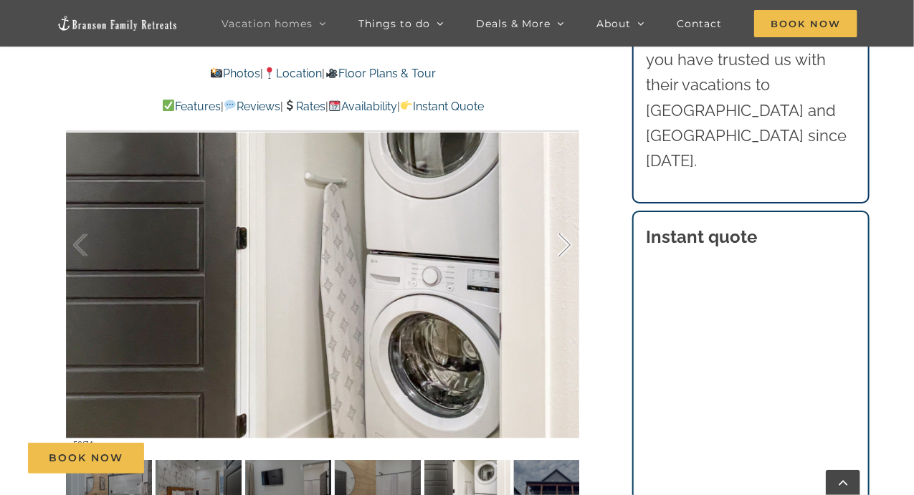
click at [568, 242] on div at bounding box center [549, 245] width 44 height 89
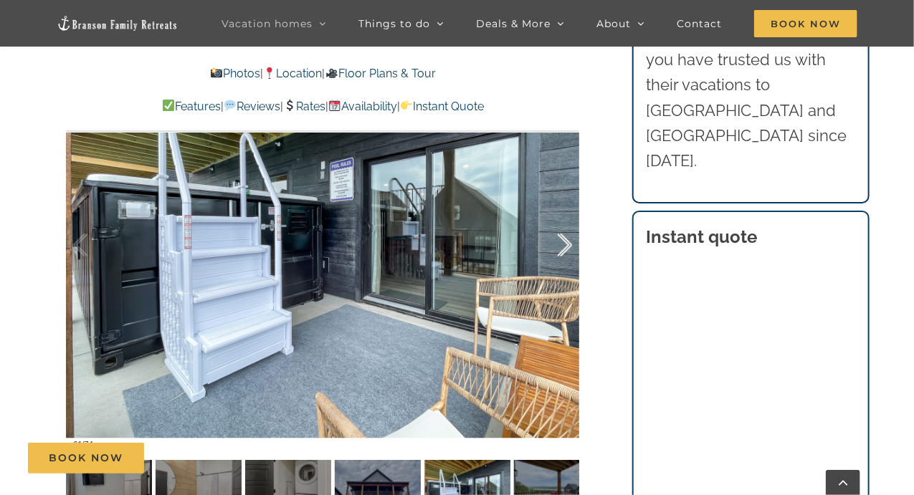
click at [568, 242] on div at bounding box center [549, 245] width 44 height 89
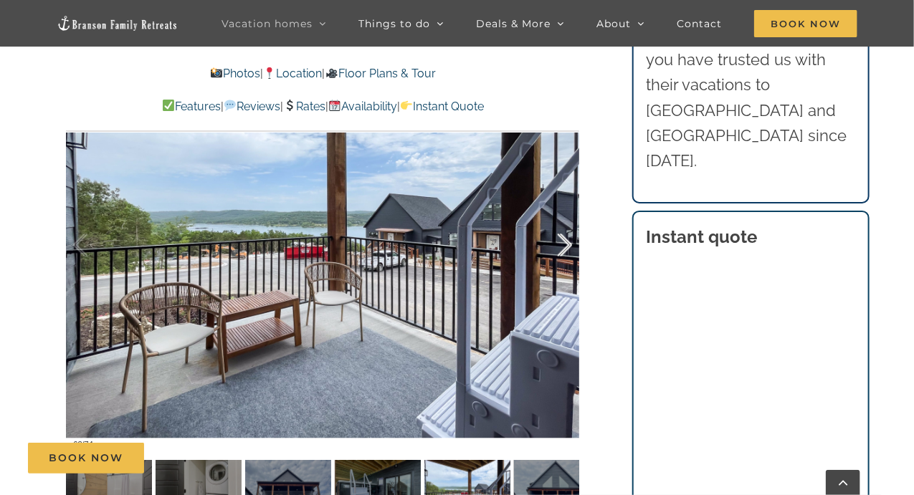
click at [568, 242] on div at bounding box center [549, 245] width 44 height 89
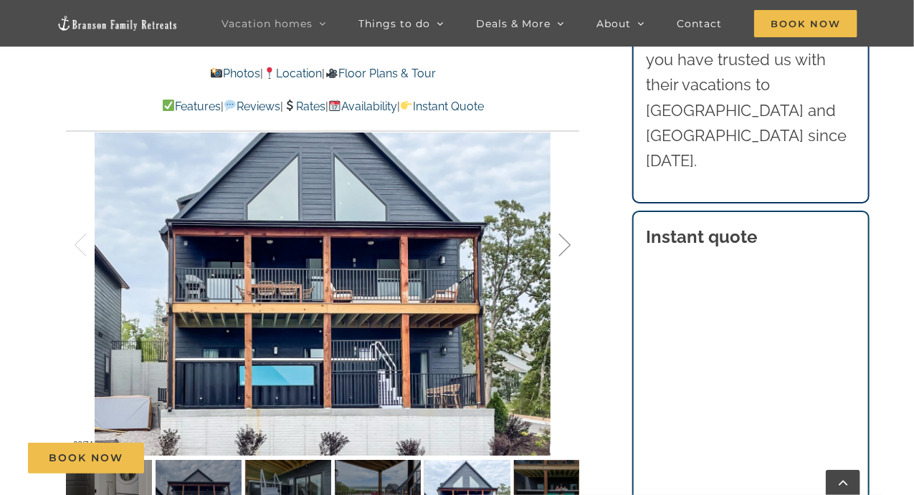
click at [568, 242] on div at bounding box center [549, 245] width 44 height 89
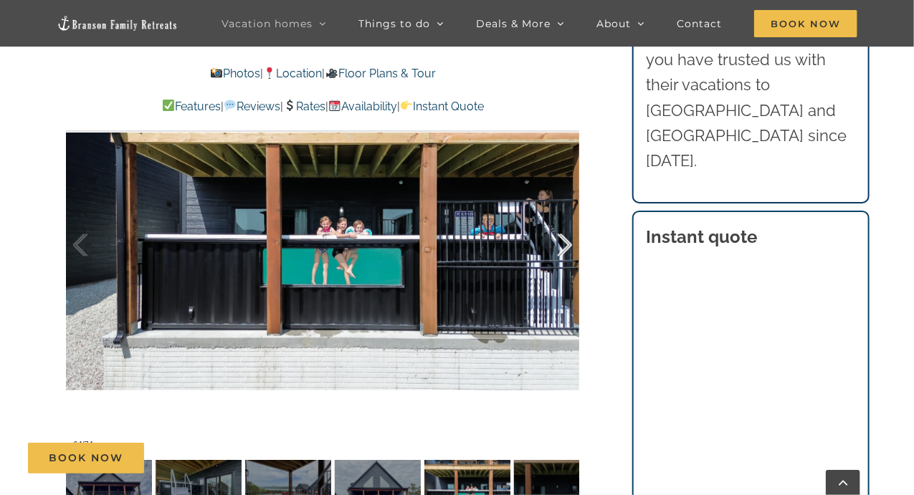
click at [568, 242] on div at bounding box center [549, 245] width 44 height 89
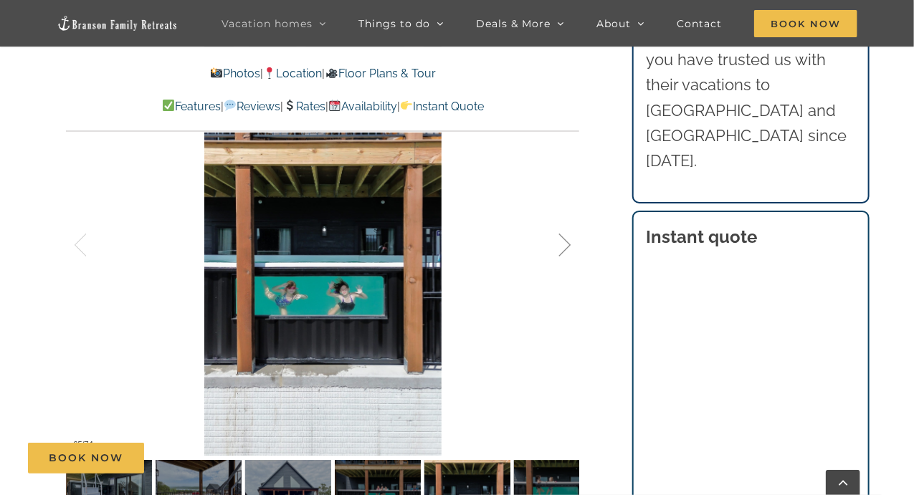
click at [568, 242] on div at bounding box center [549, 245] width 44 height 89
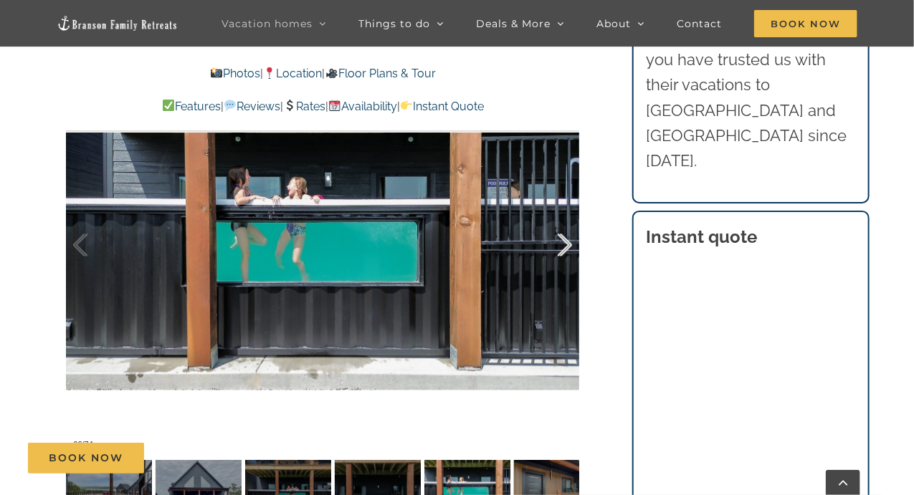
click at [568, 242] on div at bounding box center [549, 245] width 44 height 89
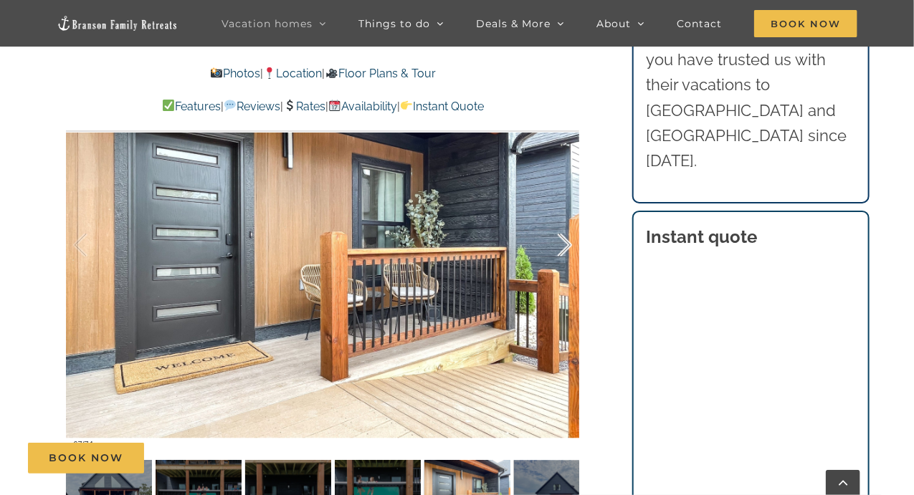
click at [568, 242] on div at bounding box center [549, 245] width 44 height 89
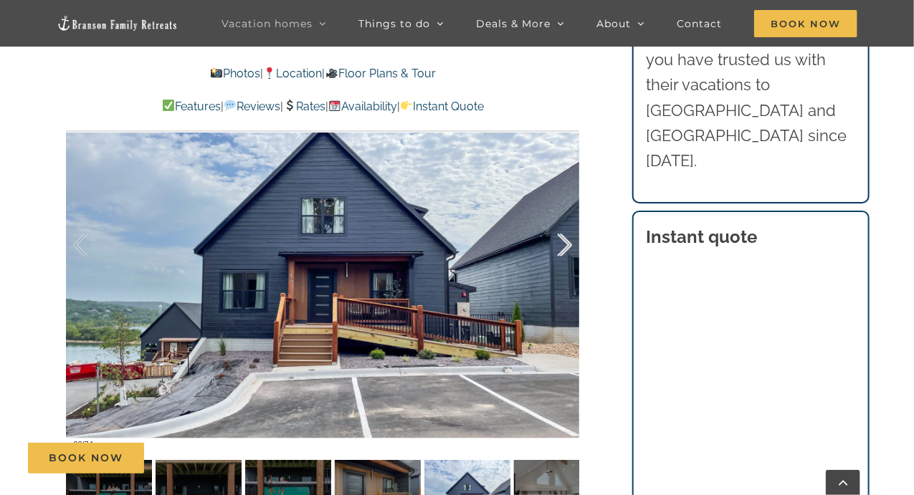
click at [568, 242] on div at bounding box center [549, 245] width 44 height 89
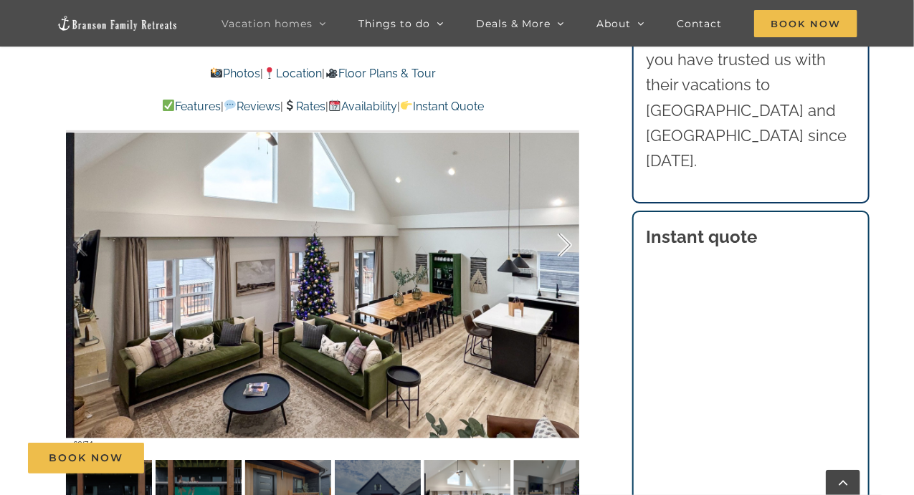
click at [568, 242] on div at bounding box center [549, 245] width 44 height 89
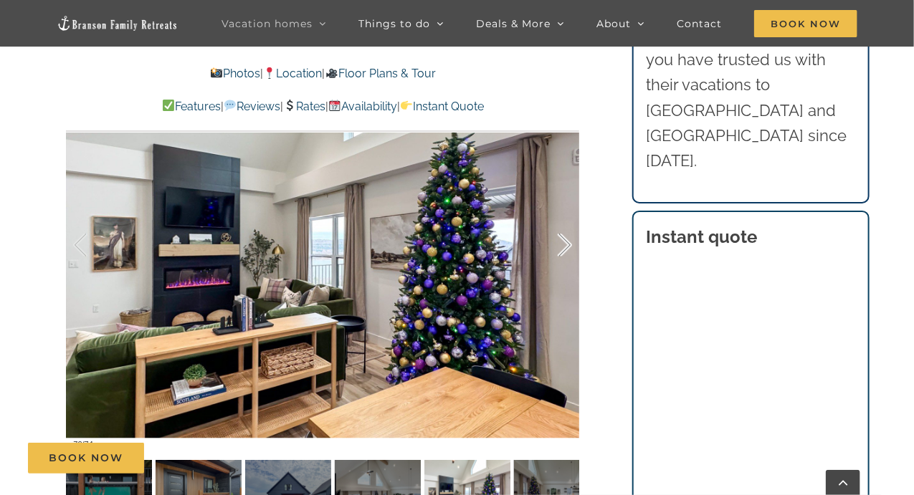
click at [559, 243] on div at bounding box center [549, 245] width 44 height 89
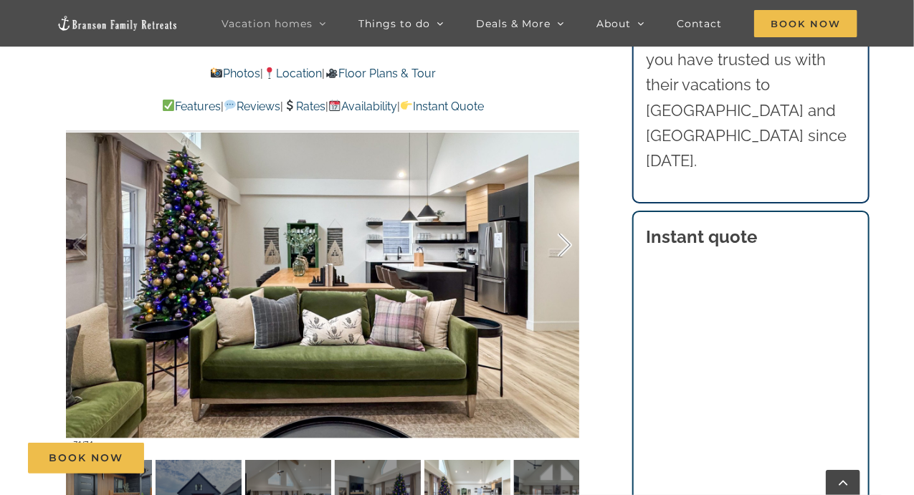
click at [559, 243] on div at bounding box center [549, 245] width 44 height 89
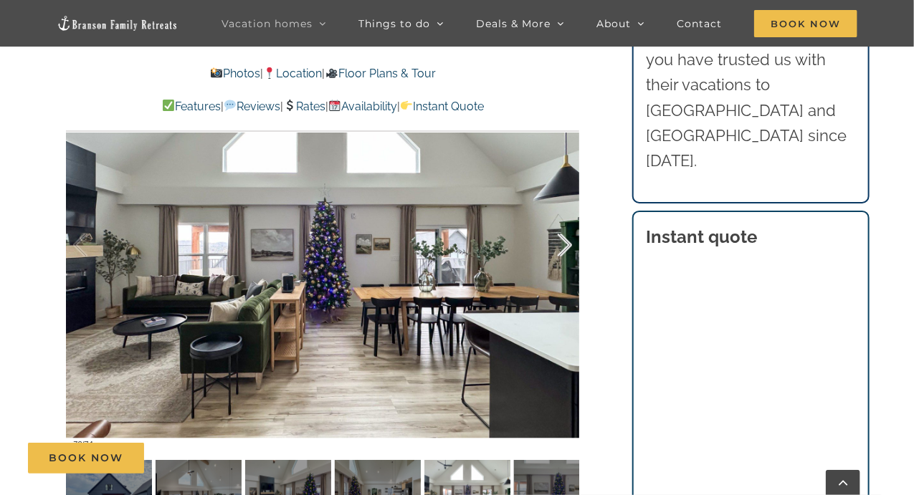
click at [559, 243] on div at bounding box center [549, 245] width 44 height 89
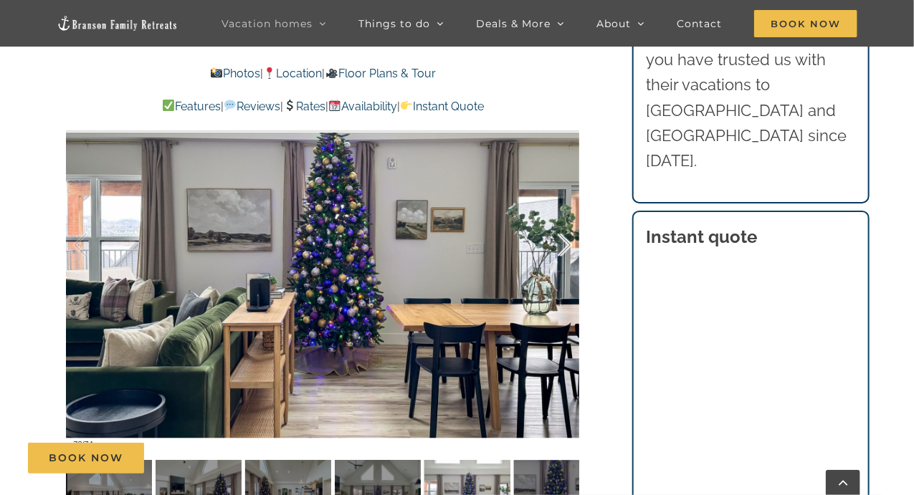
click at [559, 243] on div at bounding box center [549, 245] width 44 height 89
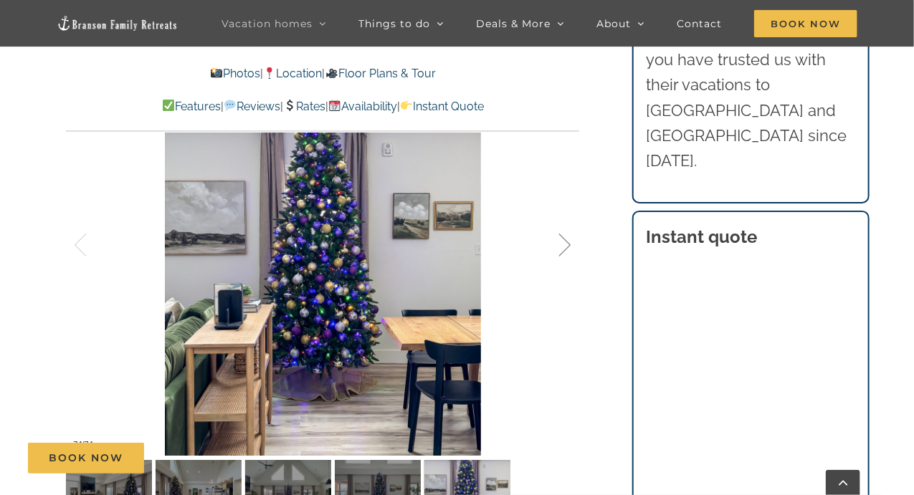
click at [559, 243] on div at bounding box center [549, 245] width 44 height 89
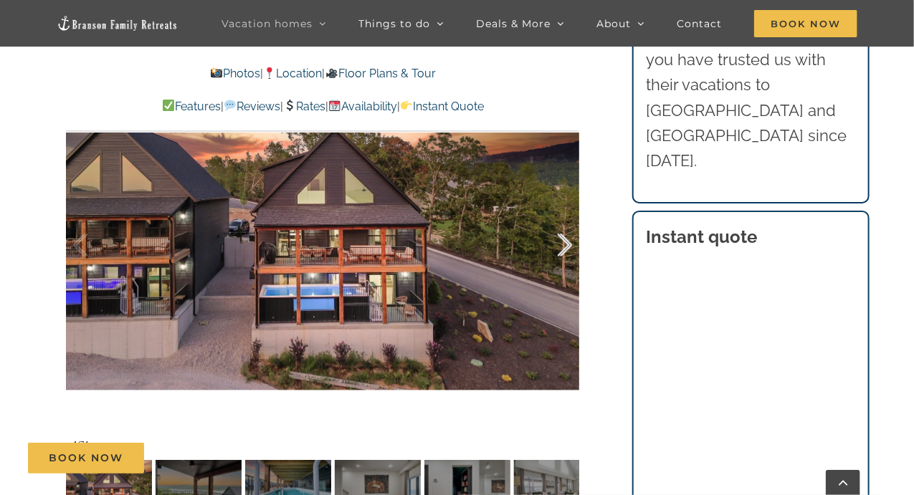
click at [559, 243] on div at bounding box center [549, 245] width 44 height 89
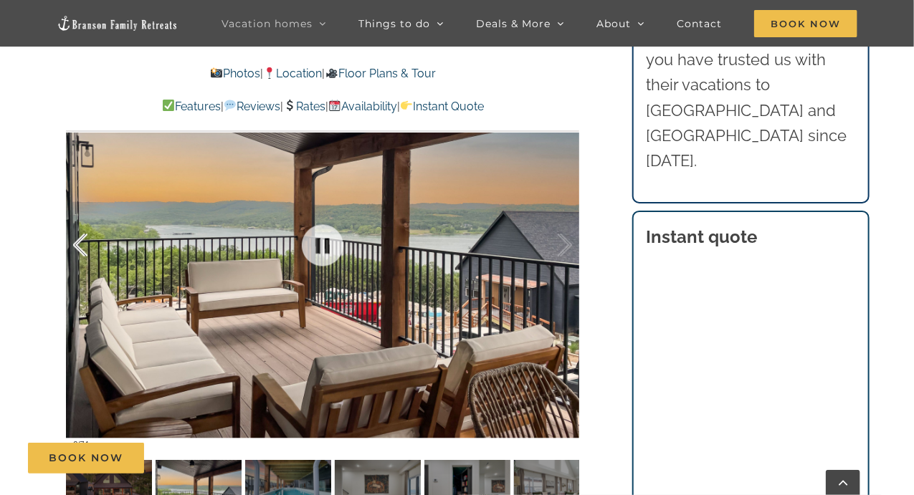
click at [75, 250] on div at bounding box center [95, 245] width 44 height 89
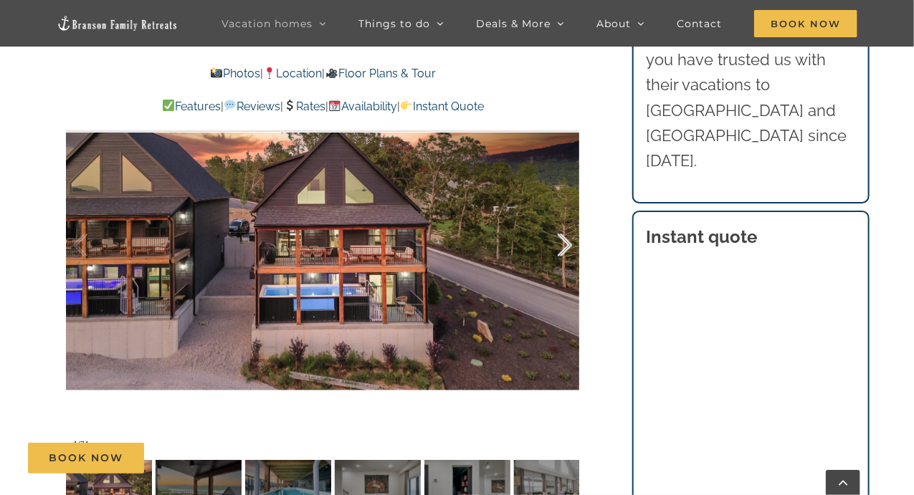
click at [565, 247] on div at bounding box center [549, 245] width 44 height 89
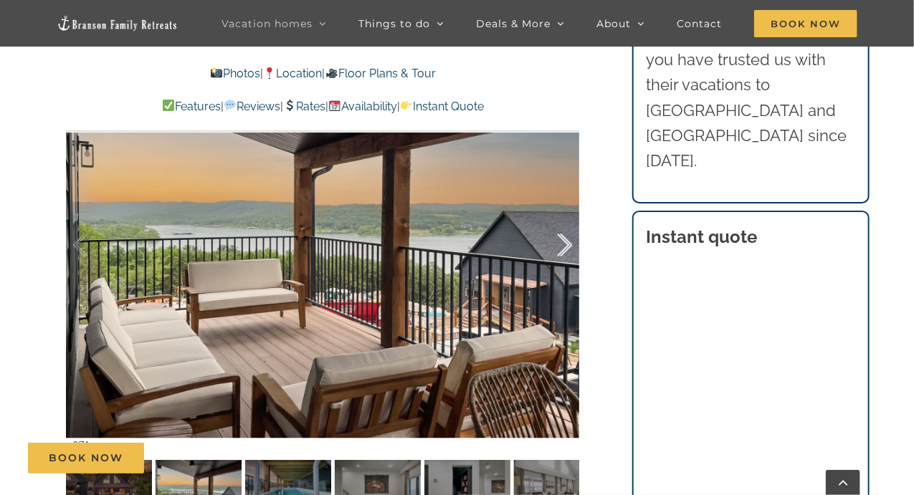
click at [565, 247] on div at bounding box center [549, 245] width 44 height 89
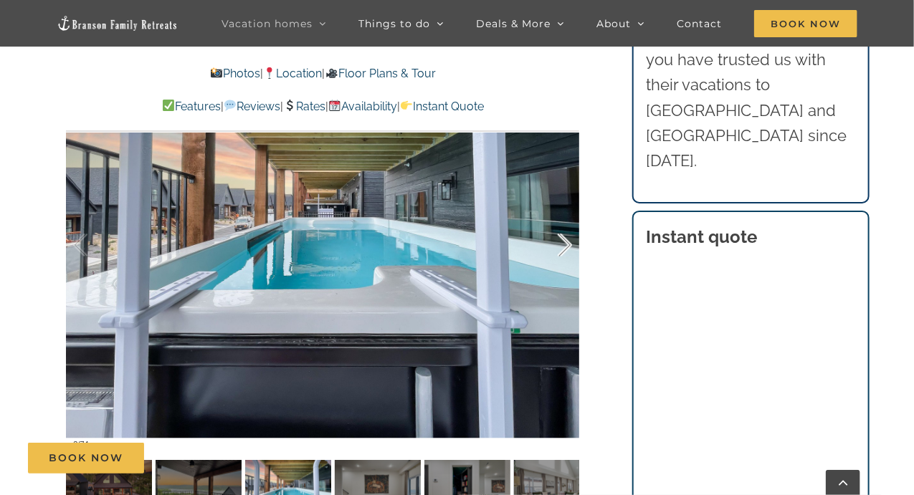
click at [569, 239] on div at bounding box center [549, 245] width 44 height 89
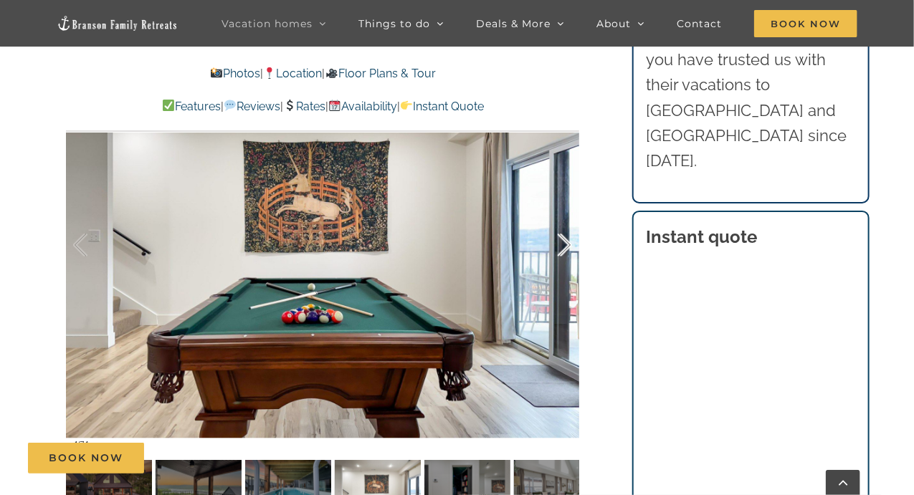
click at [569, 239] on div at bounding box center [549, 245] width 44 height 89
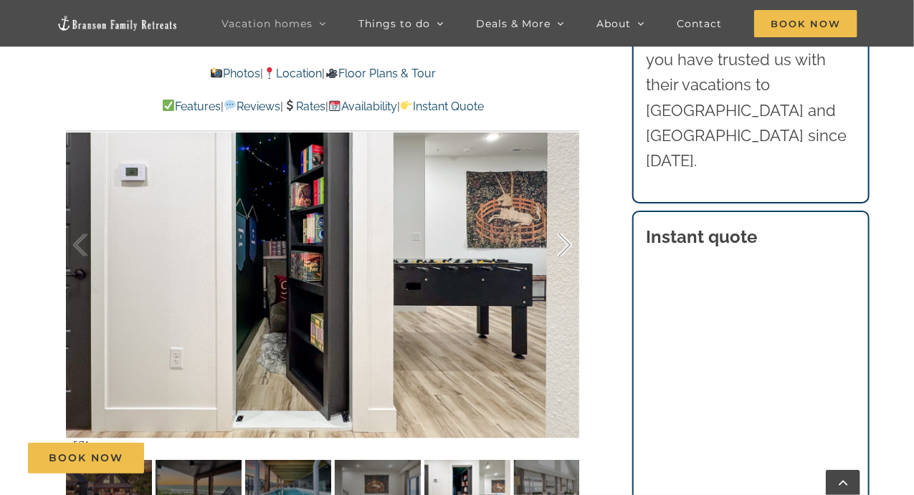
click at [569, 239] on div at bounding box center [549, 245] width 44 height 89
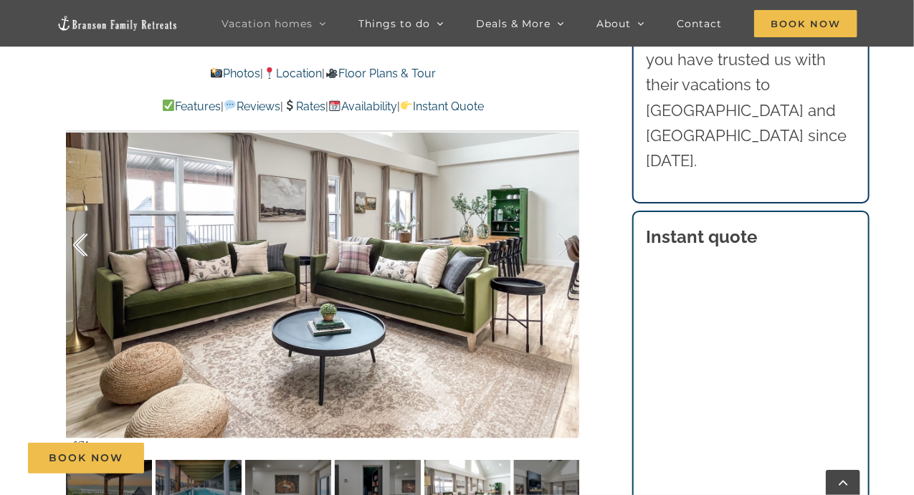
click at [85, 247] on div at bounding box center [95, 245] width 44 height 89
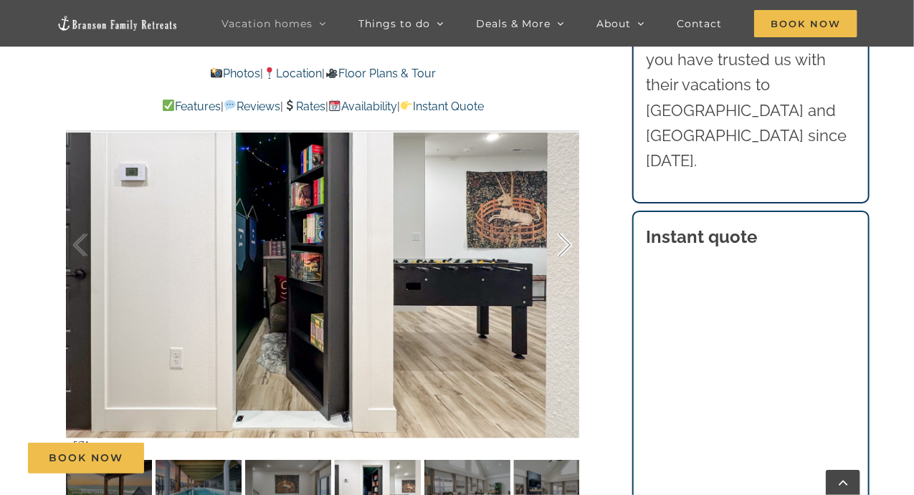
click at [567, 250] on div at bounding box center [549, 245] width 44 height 89
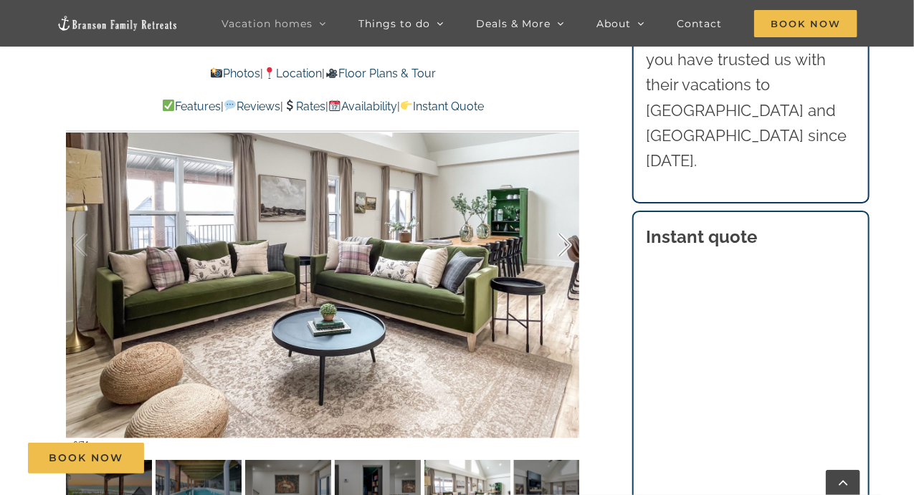
click at [566, 250] on div at bounding box center [549, 245] width 44 height 89
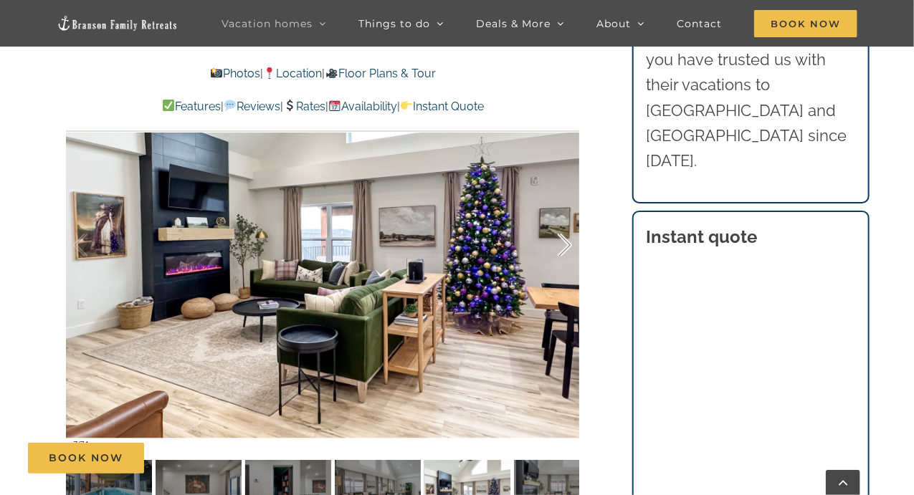
click at [566, 250] on div at bounding box center [549, 245] width 44 height 89
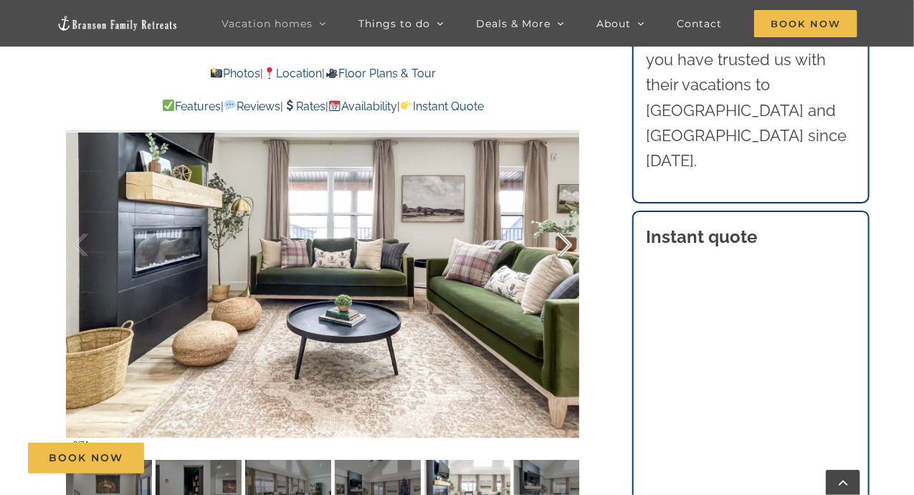
click at [567, 250] on div at bounding box center [549, 245] width 44 height 89
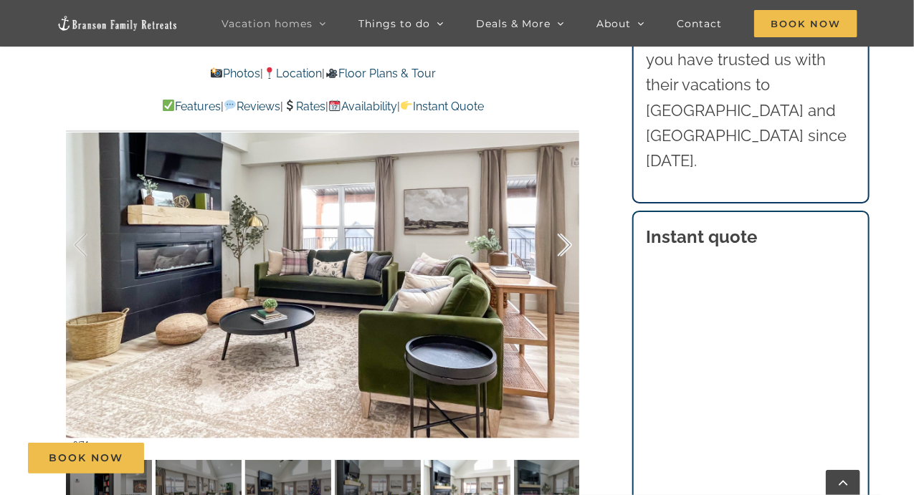
click at [567, 250] on div at bounding box center [549, 245] width 44 height 89
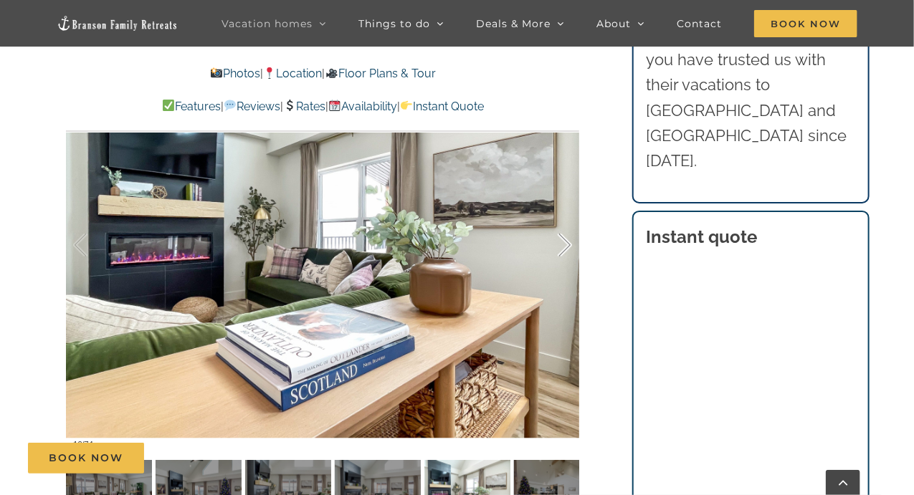
click at [567, 250] on div at bounding box center [549, 245] width 44 height 89
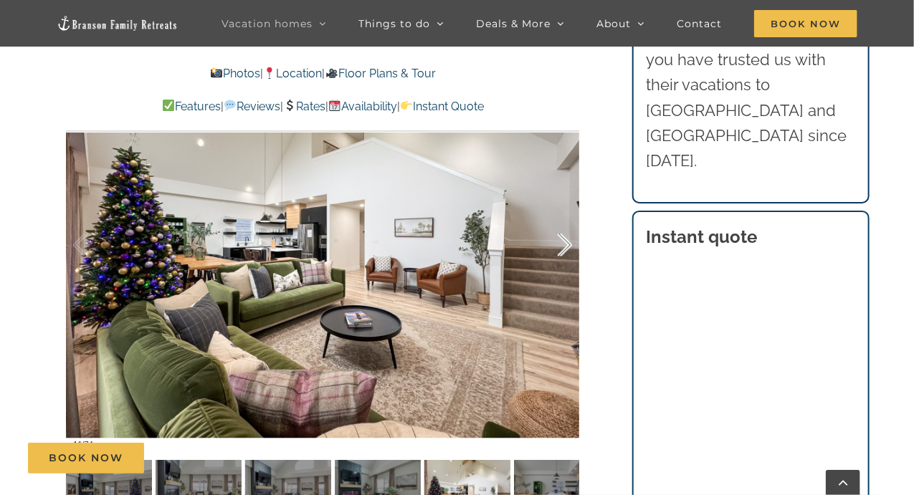
click at [567, 250] on div at bounding box center [549, 245] width 44 height 89
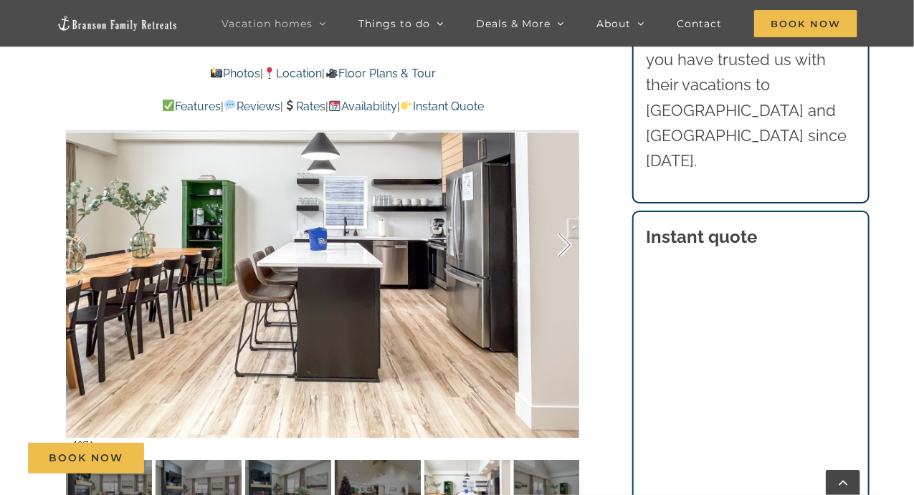
click at [567, 250] on div at bounding box center [549, 245] width 44 height 89
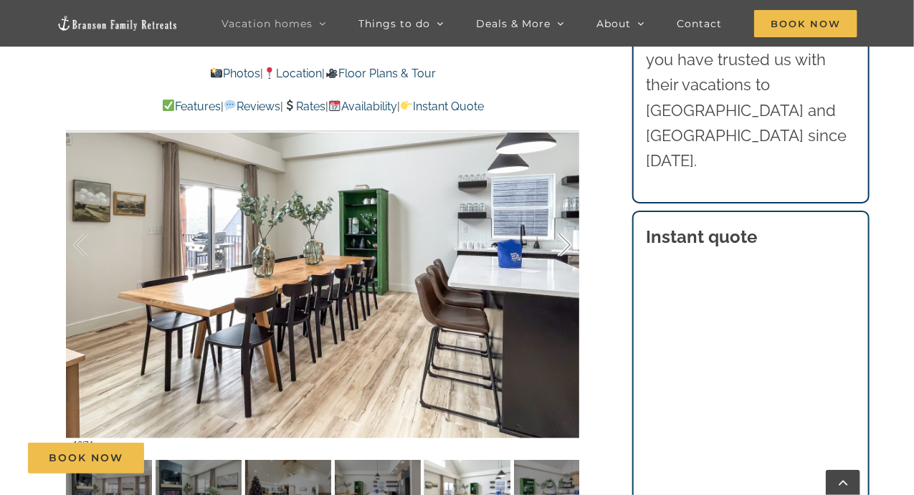
click at [567, 250] on div at bounding box center [549, 245] width 44 height 89
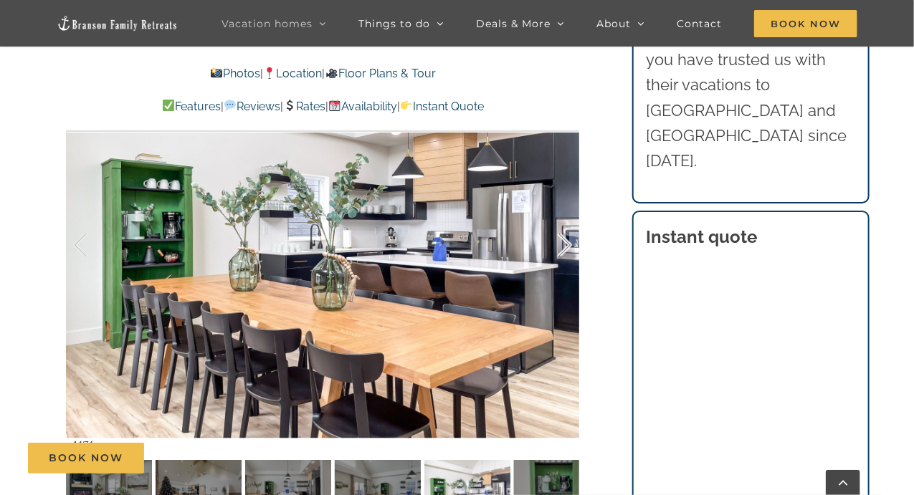
click at [567, 250] on div at bounding box center [549, 245] width 44 height 89
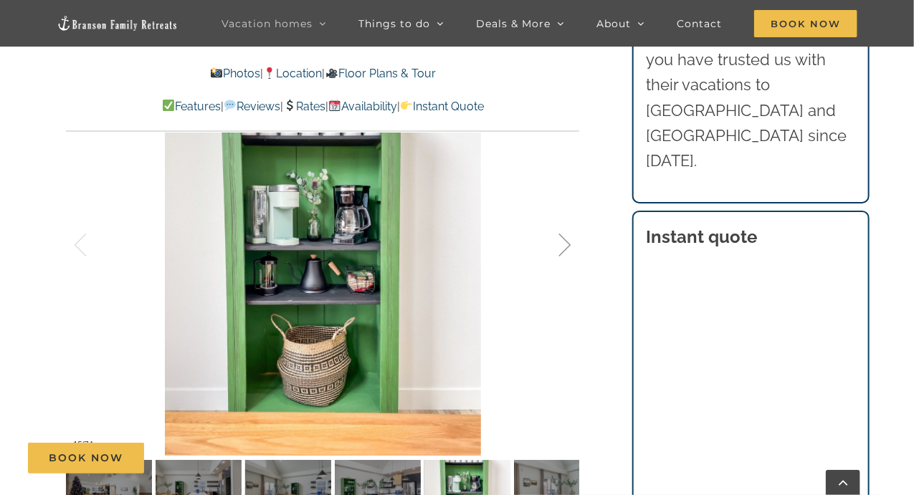
click at [567, 250] on div at bounding box center [549, 245] width 44 height 89
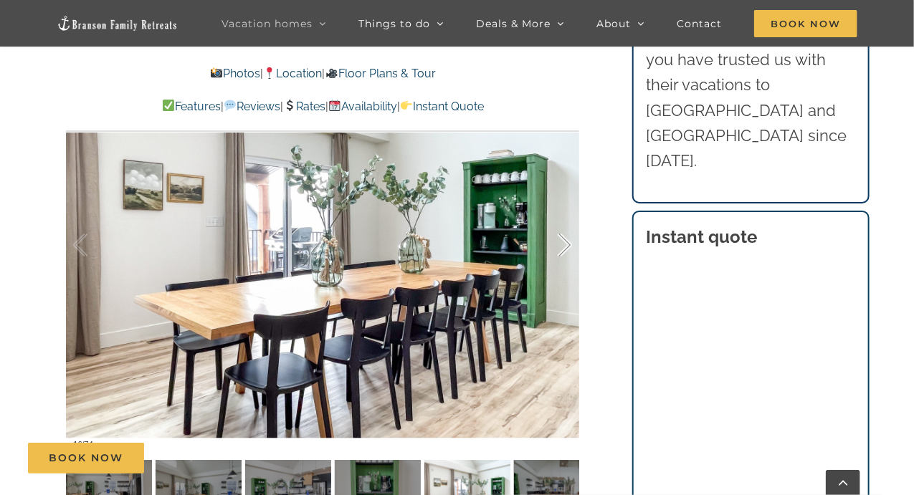
click at [568, 250] on div at bounding box center [549, 245] width 44 height 89
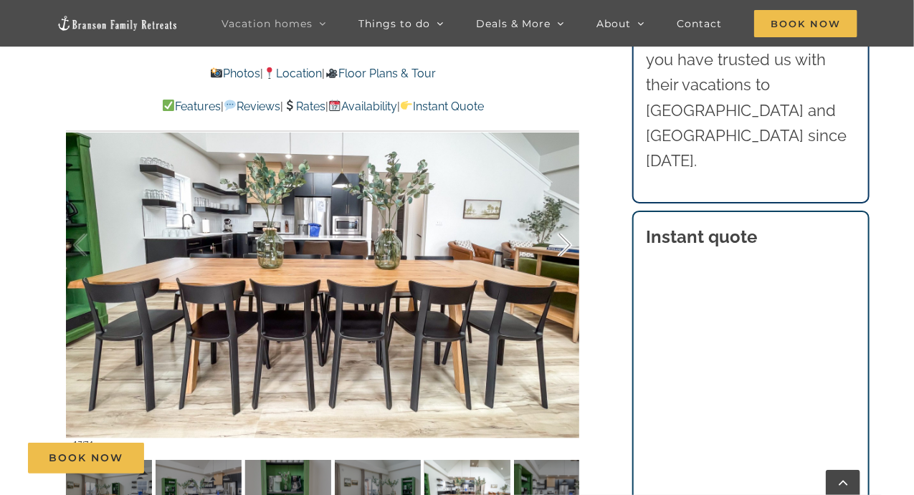
click at [568, 250] on div at bounding box center [549, 245] width 44 height 89
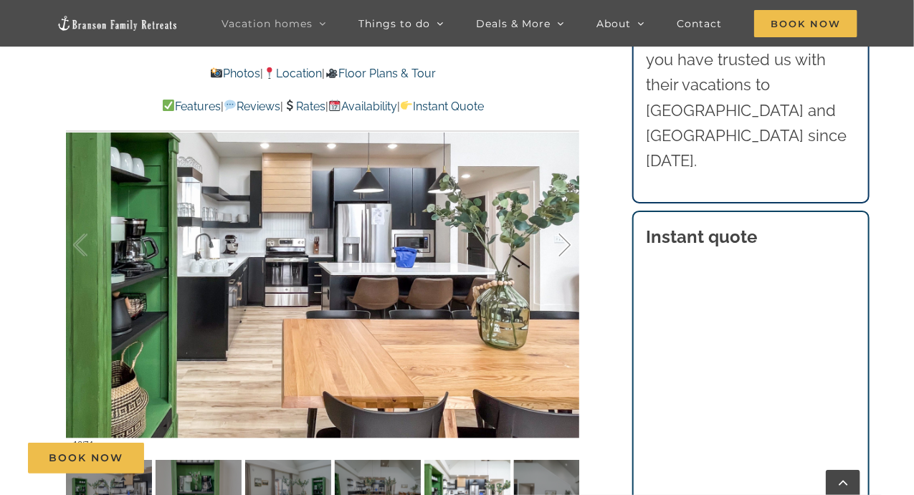
click at [568, 250] on div at bounding box center [549, 245] width 44 height 89
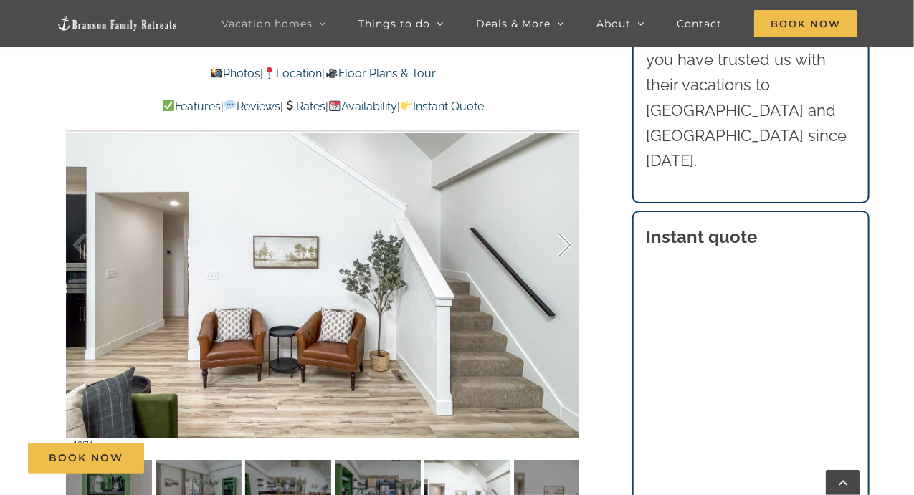
click at [568, 250] on div at bounding box center [549, 245] width 44 height 89
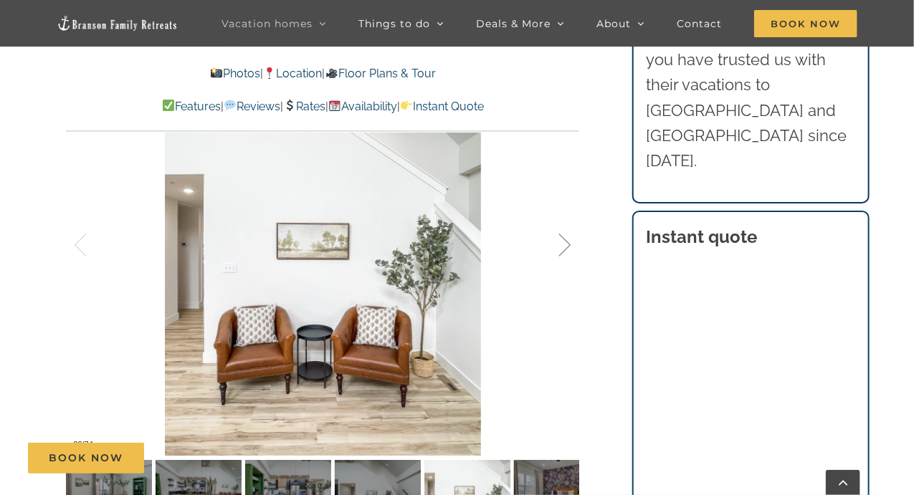
click at [568, 250] on div at bounding box center [549, 245] width 44 height 89
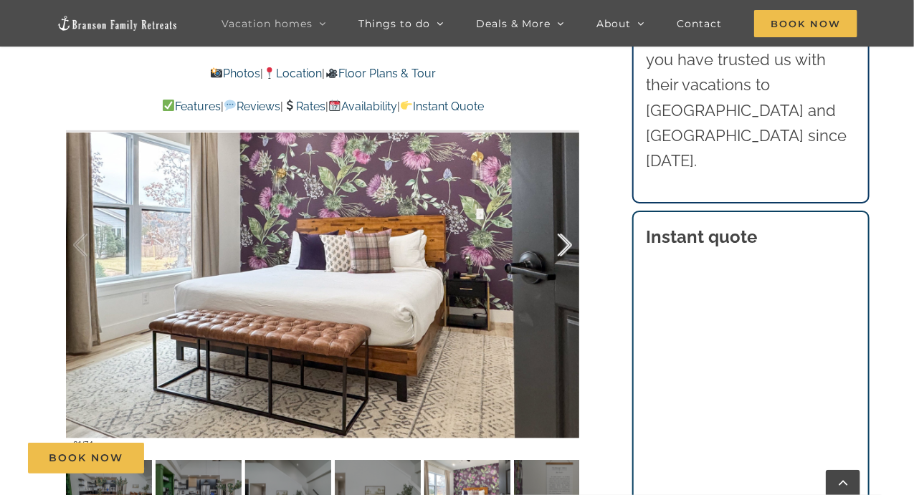
click at [568, 250] on div at bounding box center [549, 245] width 44 height 89
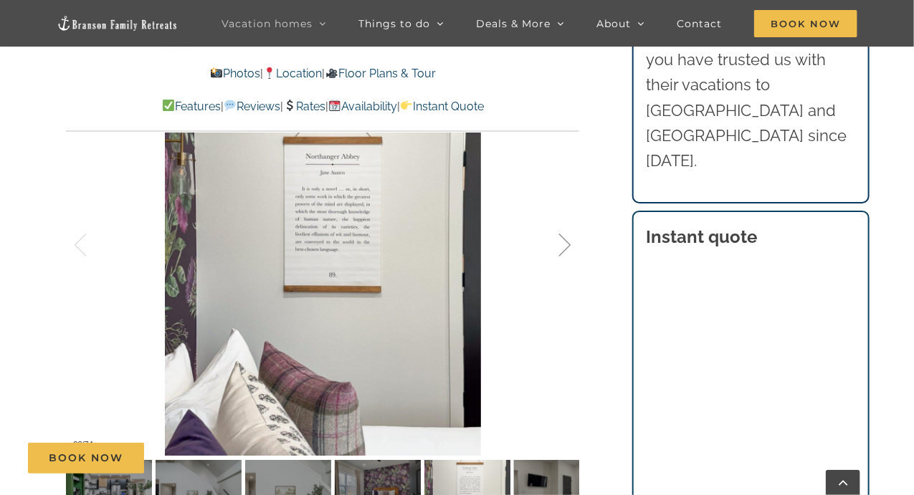
click at [568, 250] on div at bounding box center [549, 245] width 44 height 89
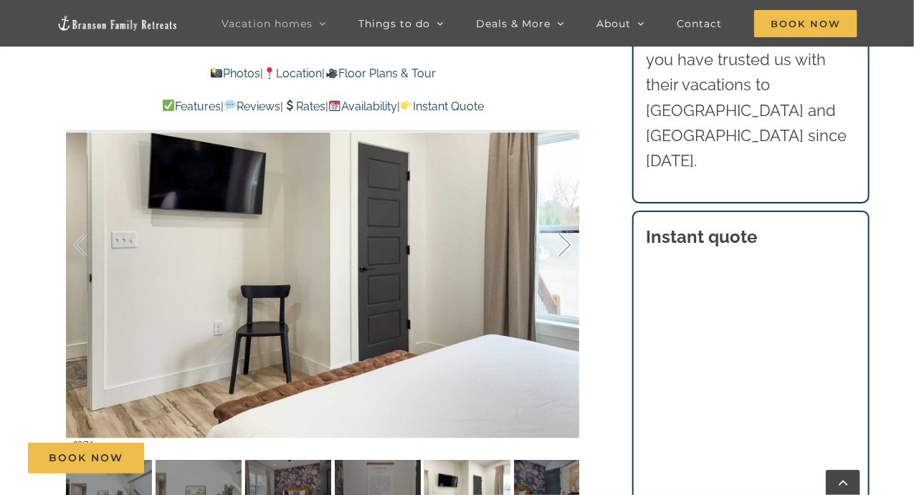
click at [568, 250] on div at bounding box center [549, 245] width 44 height 89
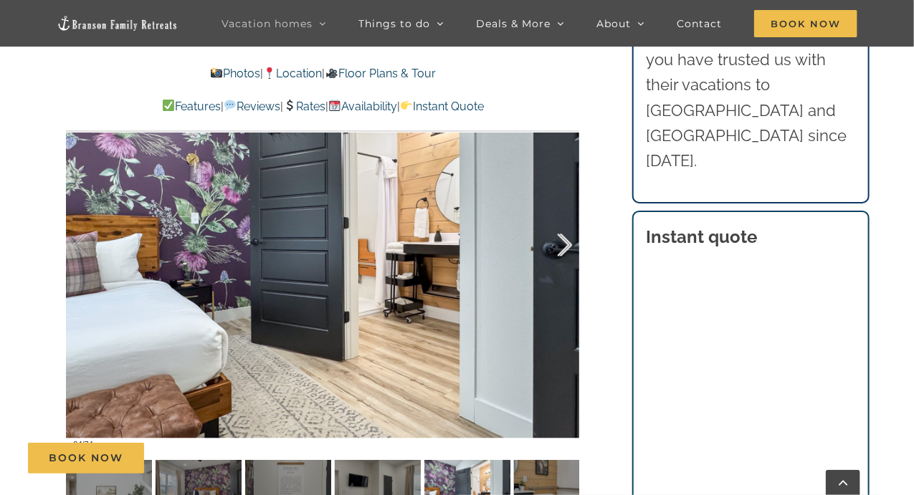
click at [568, 250] on div at bounding box center [549, 245] width 44 height 89
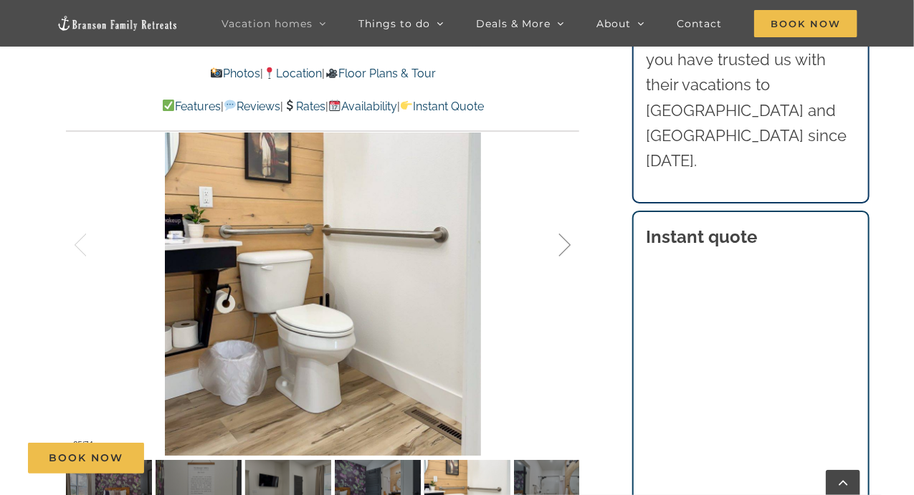
click at [568, 250] on div at bounding box center [549, 245] width 44 height 89
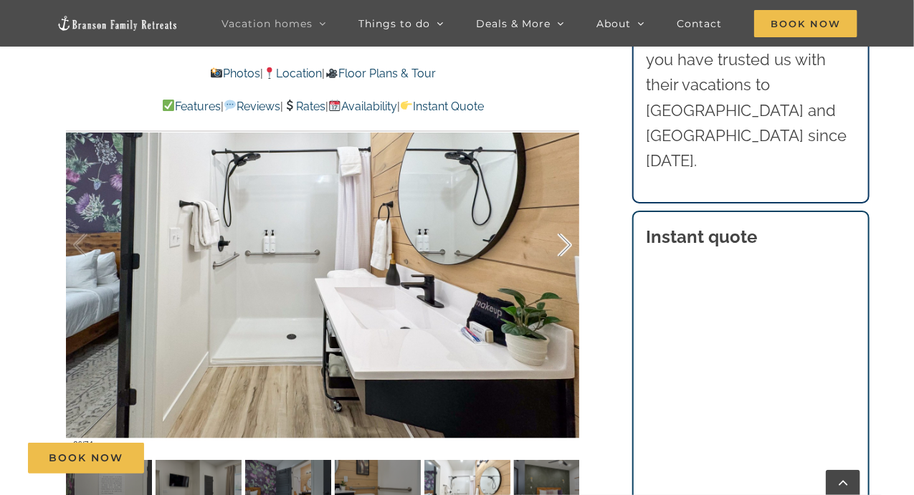
click at [568, 250] on div at bounding box center [549, 245] width 44 height 89
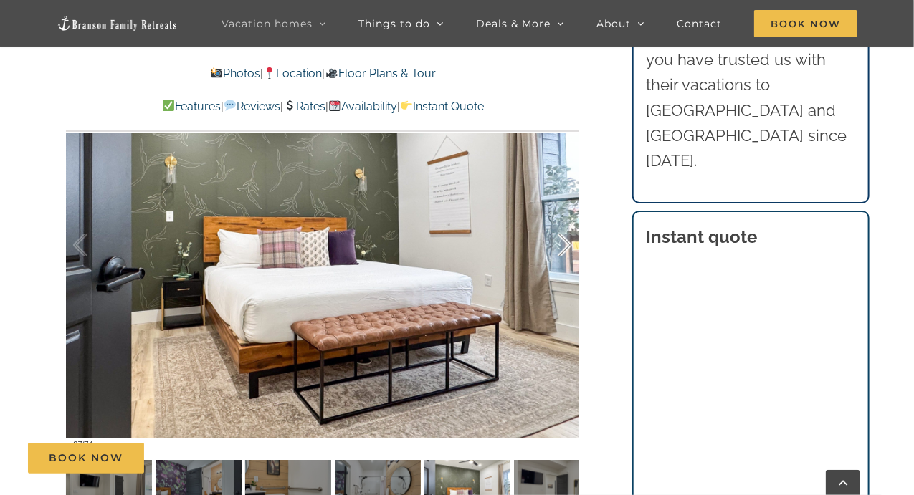
click at [568, 250] on div at bounding box center [549, 245] width 44 height 89
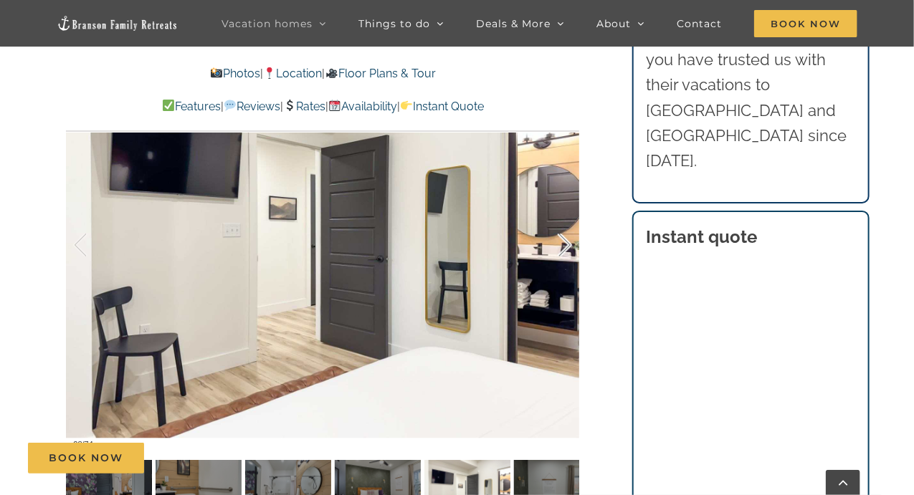
click at [568, 250] on div at bounding box center [549, 245] width 44 height 89
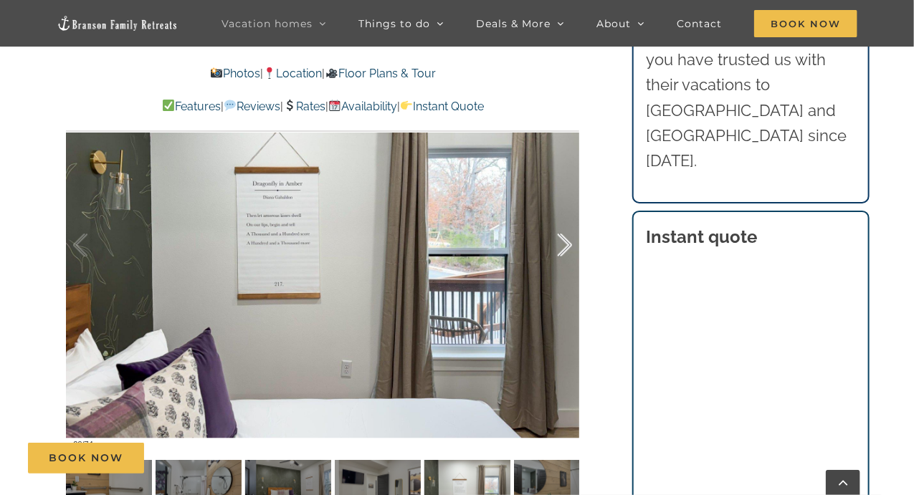
click at [568, 250] on div at bounding box center [549, 245] width 44 height 89
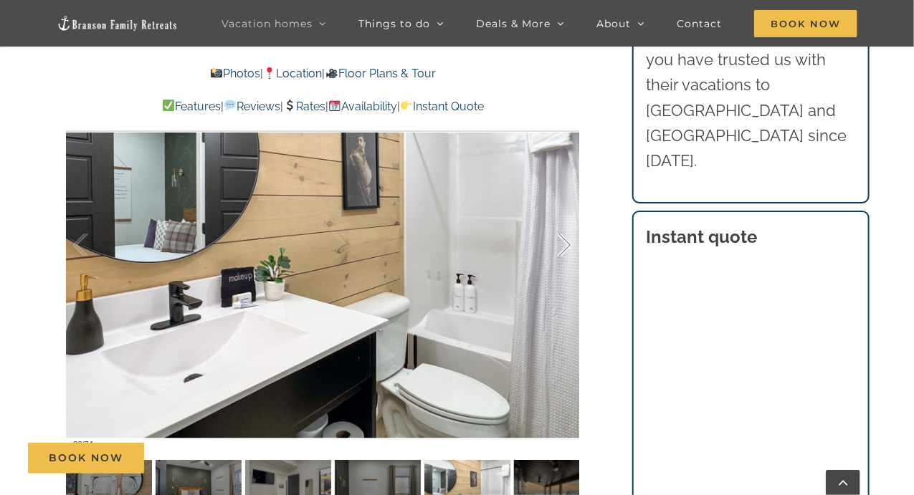
click at [568, 250] on div at bounding box center [549, 245] width 44 height 89
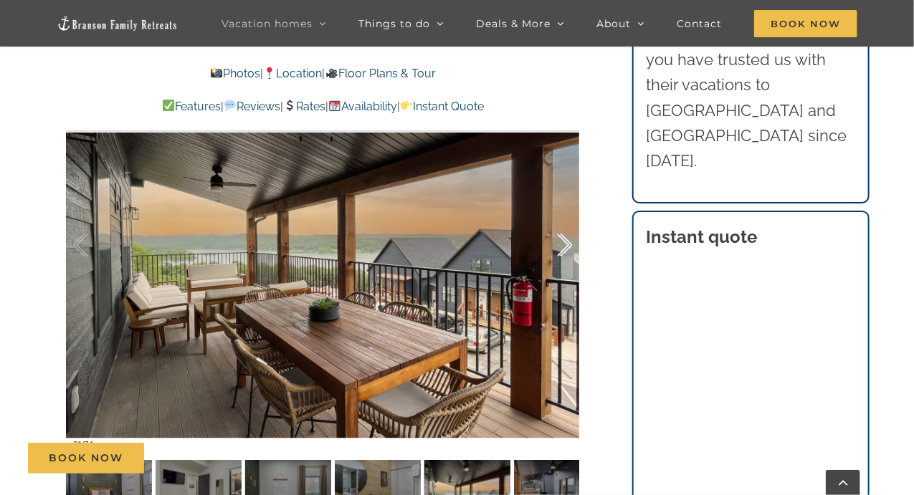
click at [568, 250] on div at bounding box center [549, 245] width 44 height 89
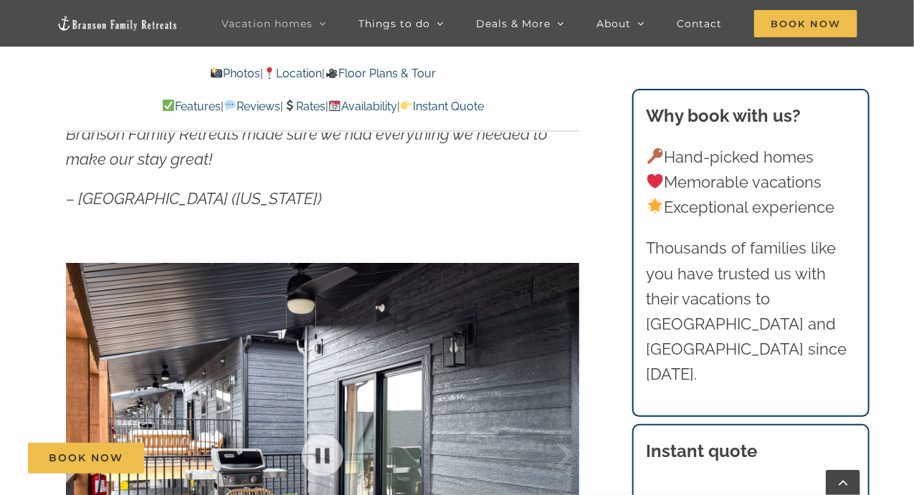
scroll to position [838, 0]
